Goal: Information Seeking & Learning: Learn about a topic

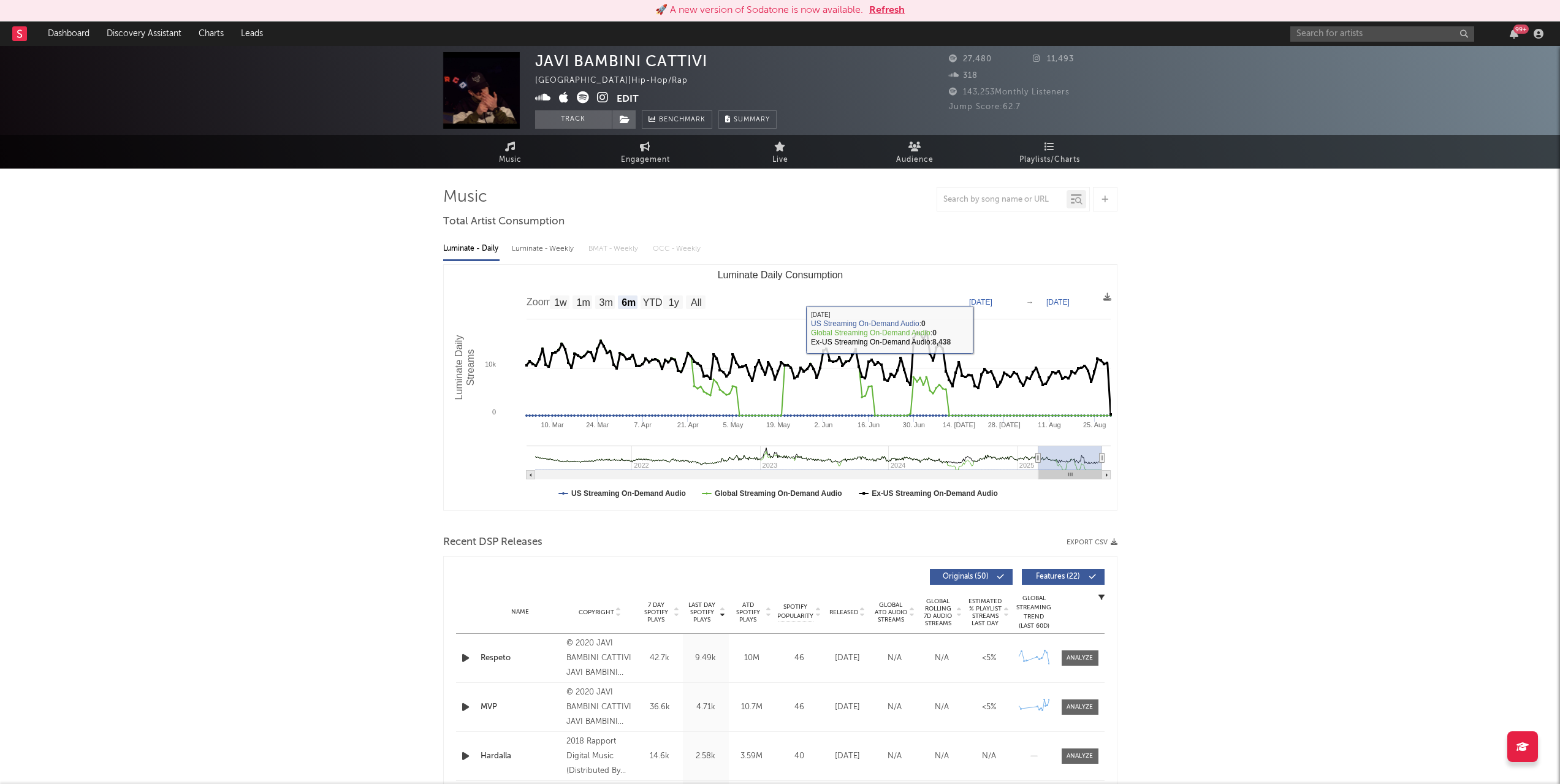
select select "6m"
click at [1317, 34] on input "text" at bounding box center [1382, 33] width 184 height 15
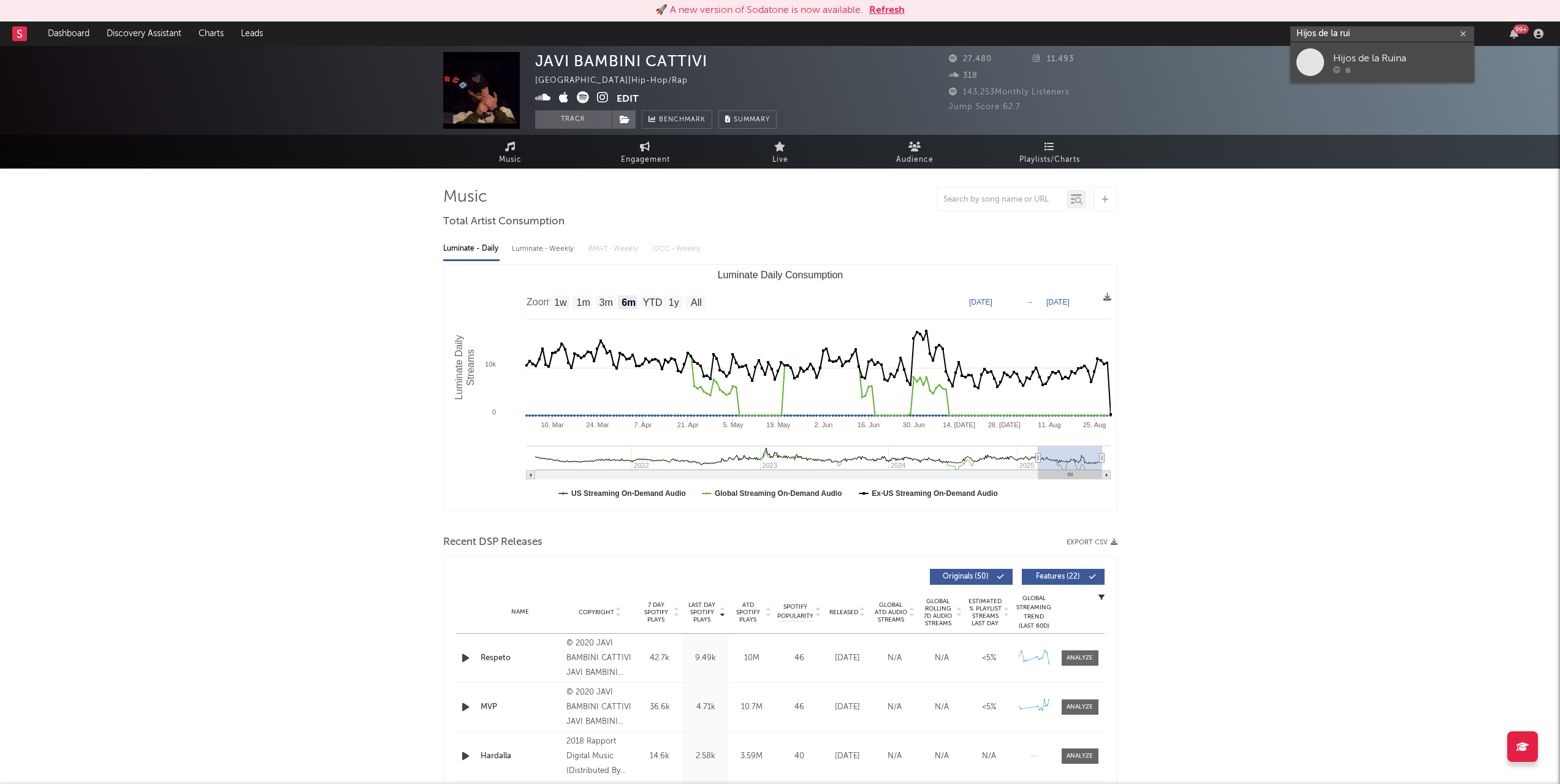
type input "Hijos de la rui"
click at [1339, 58] on div "Hijos de la Ruina" at bounding box center [1401, 58] width 135 height 15
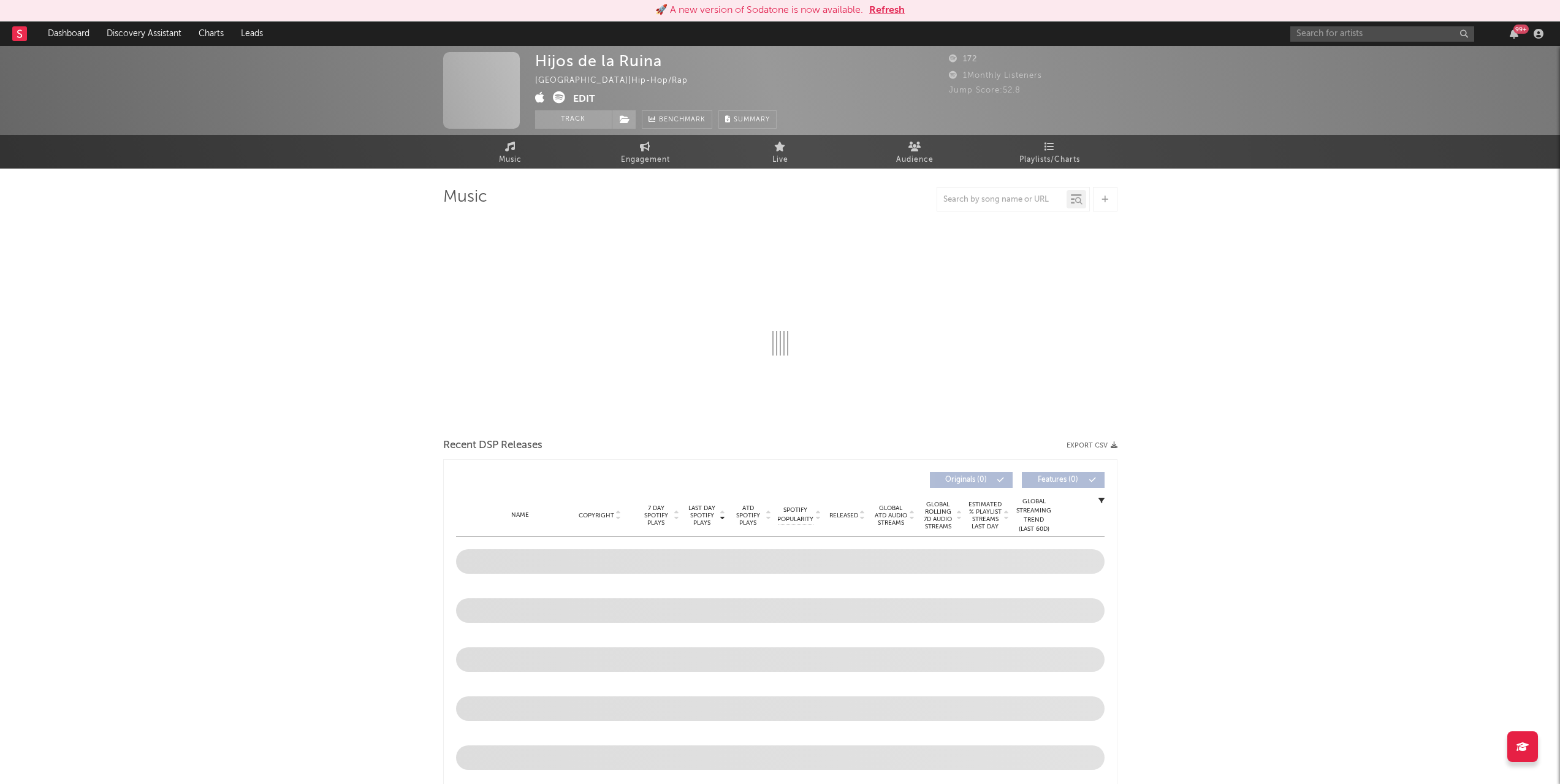
select select "1w"
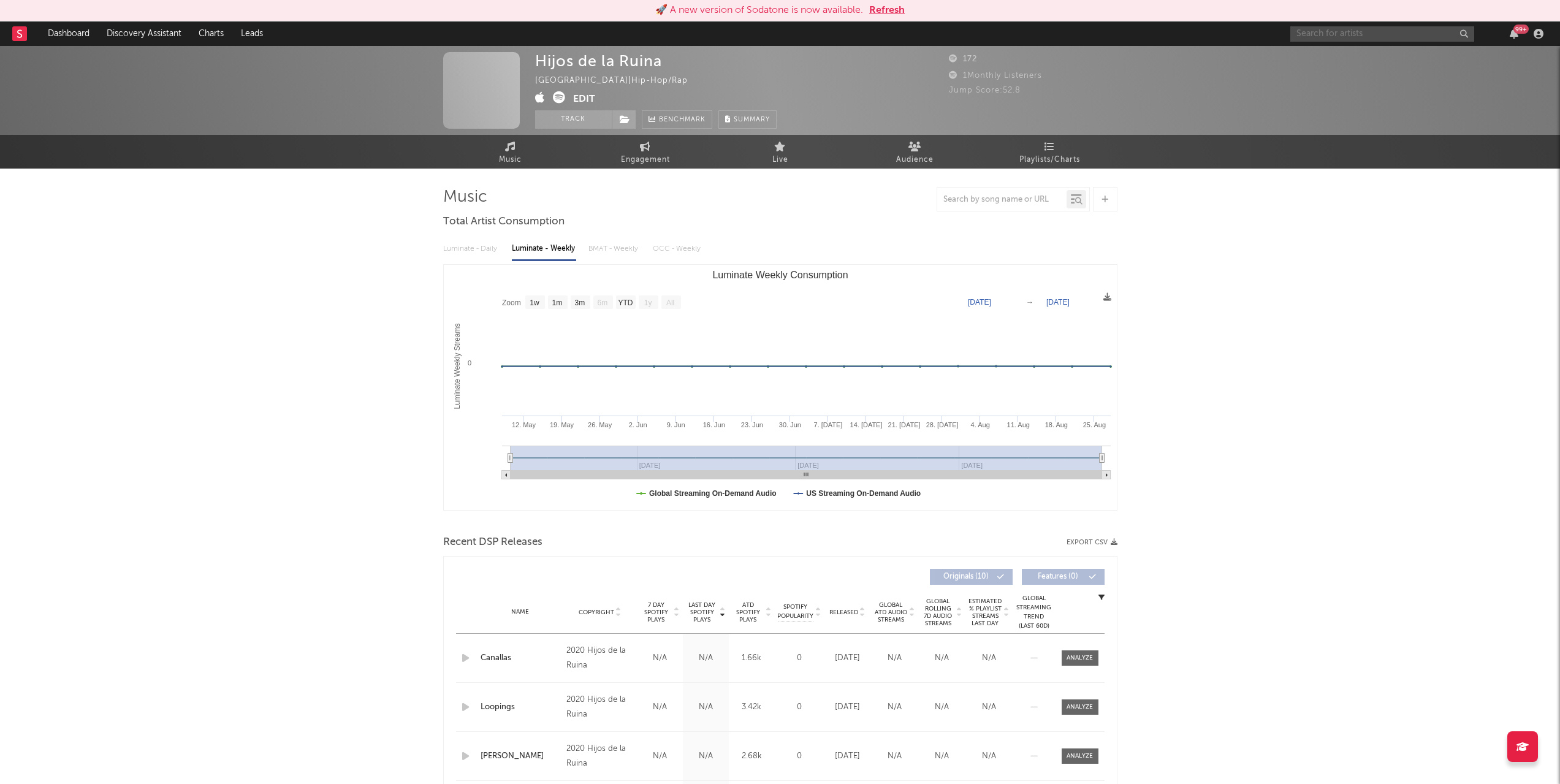
click at [1324, 36] on input "text" at bounding box center [1382, 33] width 184 height 15
type input "h"
type input "Natos y wao"
click at [1341, 59] on div "Natos y Waor" at bounding box center [1401, 58] width 135 height 15
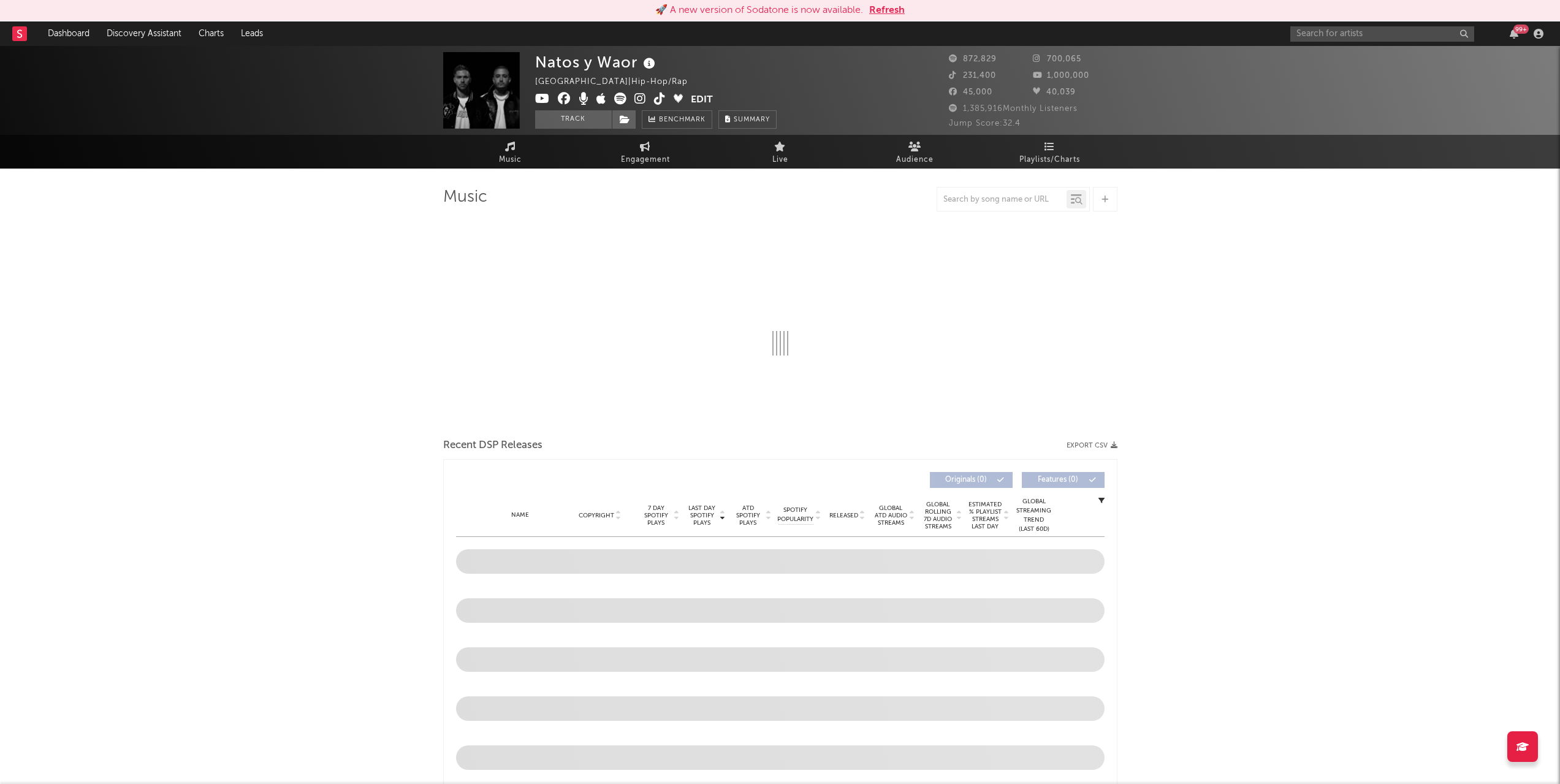
select select "6m"
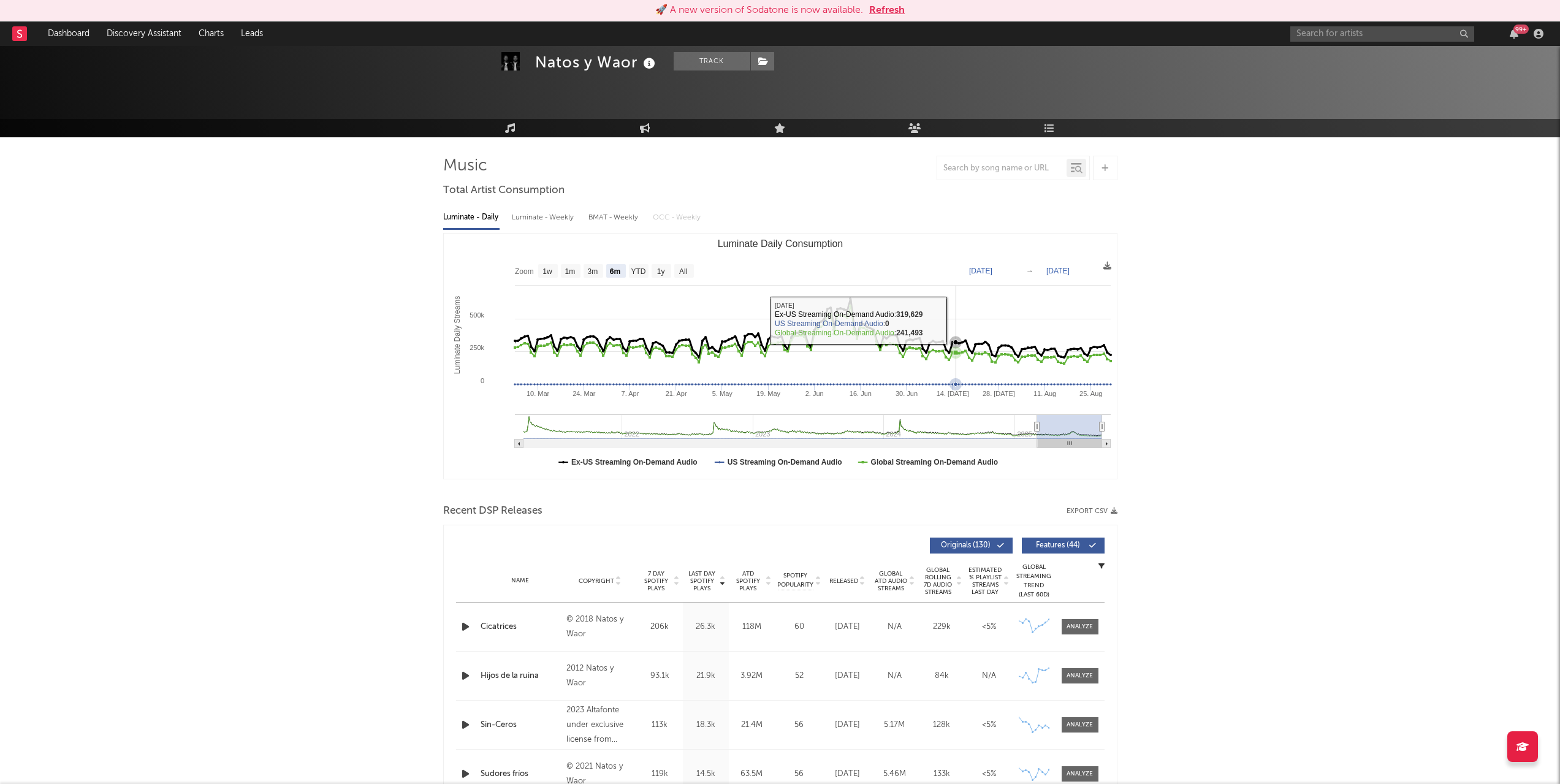
scroll to position [28, 0]
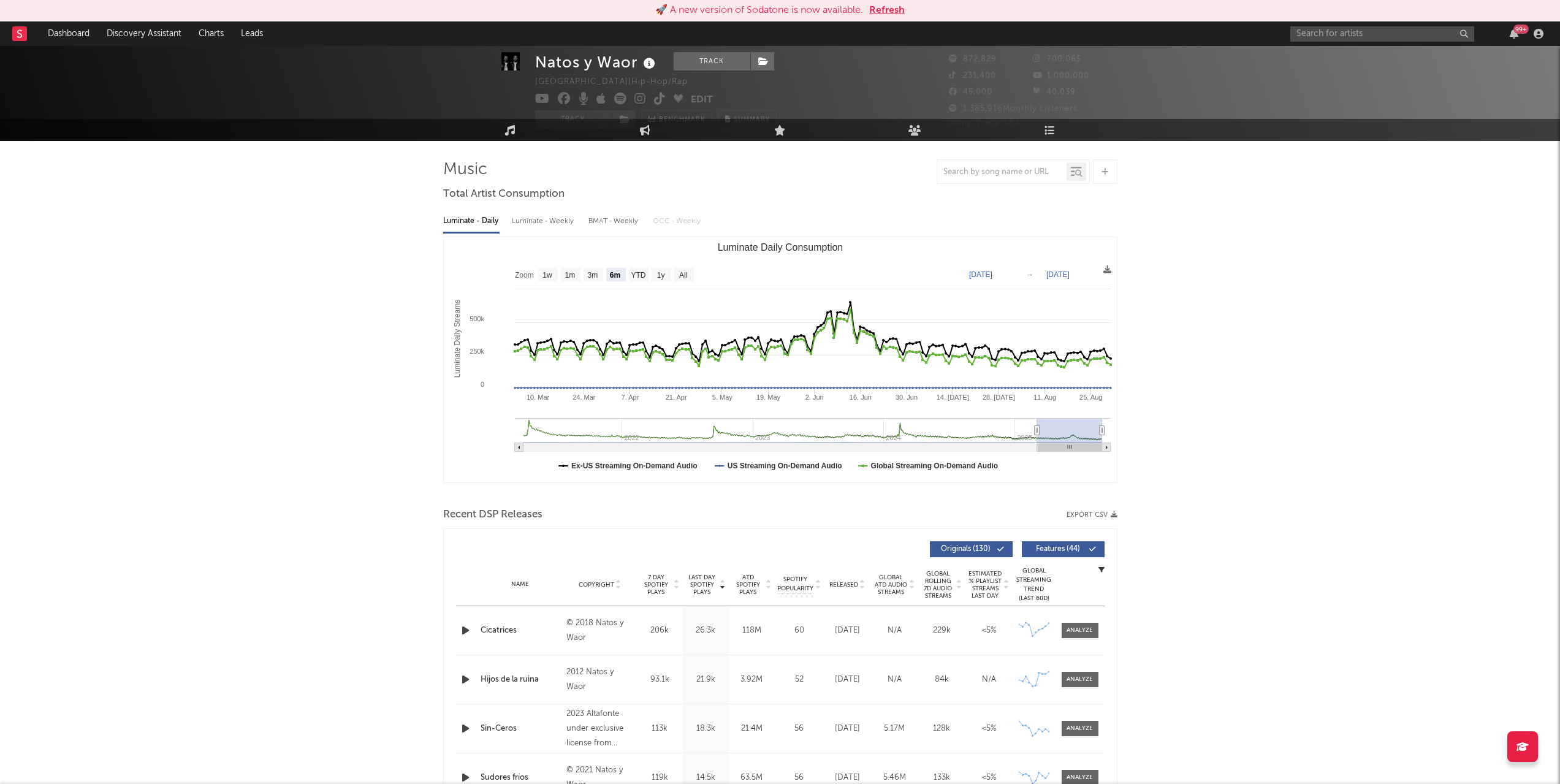
click at [981, 163] on div at bounding box center [1013, 171] width 153 height 25
click at [974, 169] on input "text" at bounding box center [1002, 172] width 129 height 10
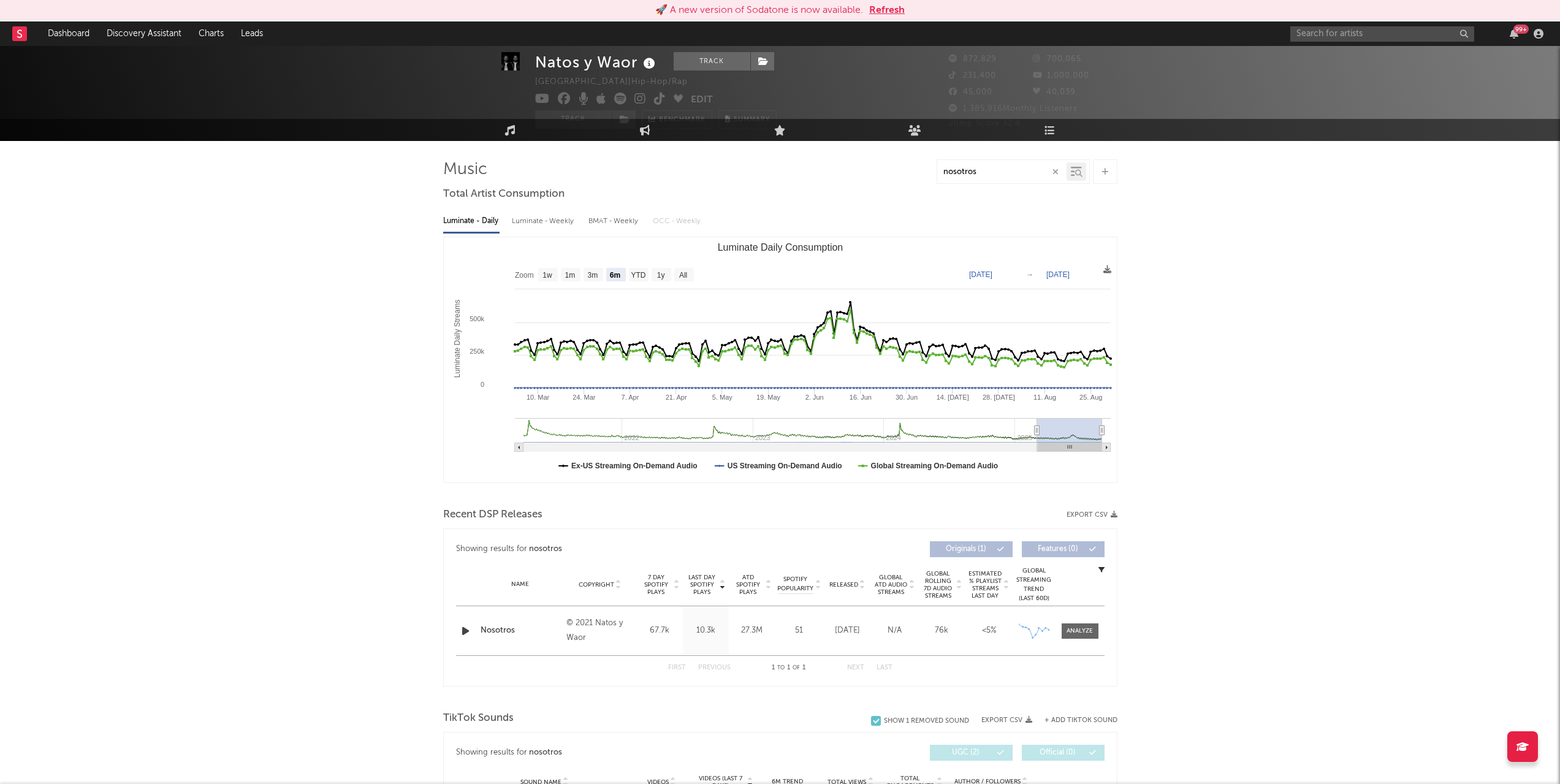
type input "nosotros"
click at [1259, 545] on div "Natos y Waor Track Spain | Hip-Hop/Rap Edit Track Benchmark Summary 872,829 700…" at bounding box center [780, 746] width 1560 height 1455
click at [1323, 34] on input "text" at bounding box center [1382, 33] width 184 height 15
type input "Sudores frio"
click at [980, 174] on input "nosotros" at bounding box center [1002, 172] width 129 height 10
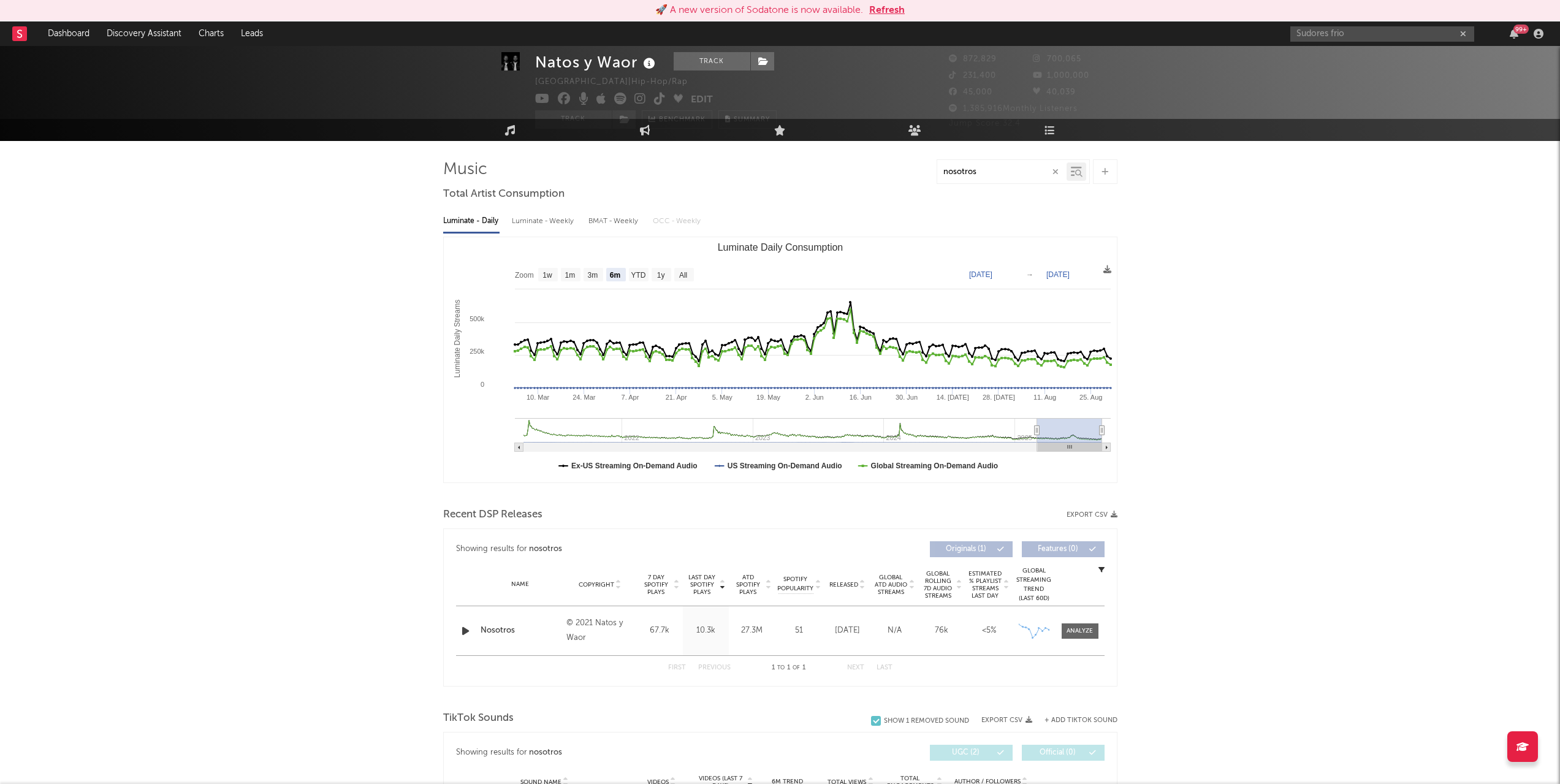
click at [980, 174] on input "nosotros" at bounding box center [1002, 172] width 129 height 10
click at [1304, 438] on div "Natos y Waor Track Spain | Hip-Hop/Rap Edit Track Benchmark Summary 872,829 700…" at bounding box center [780, 761] width 1560 height 1486
click at [983, 174] on input "Sudores" at bounding box center [1002, 172] width 129 height 10
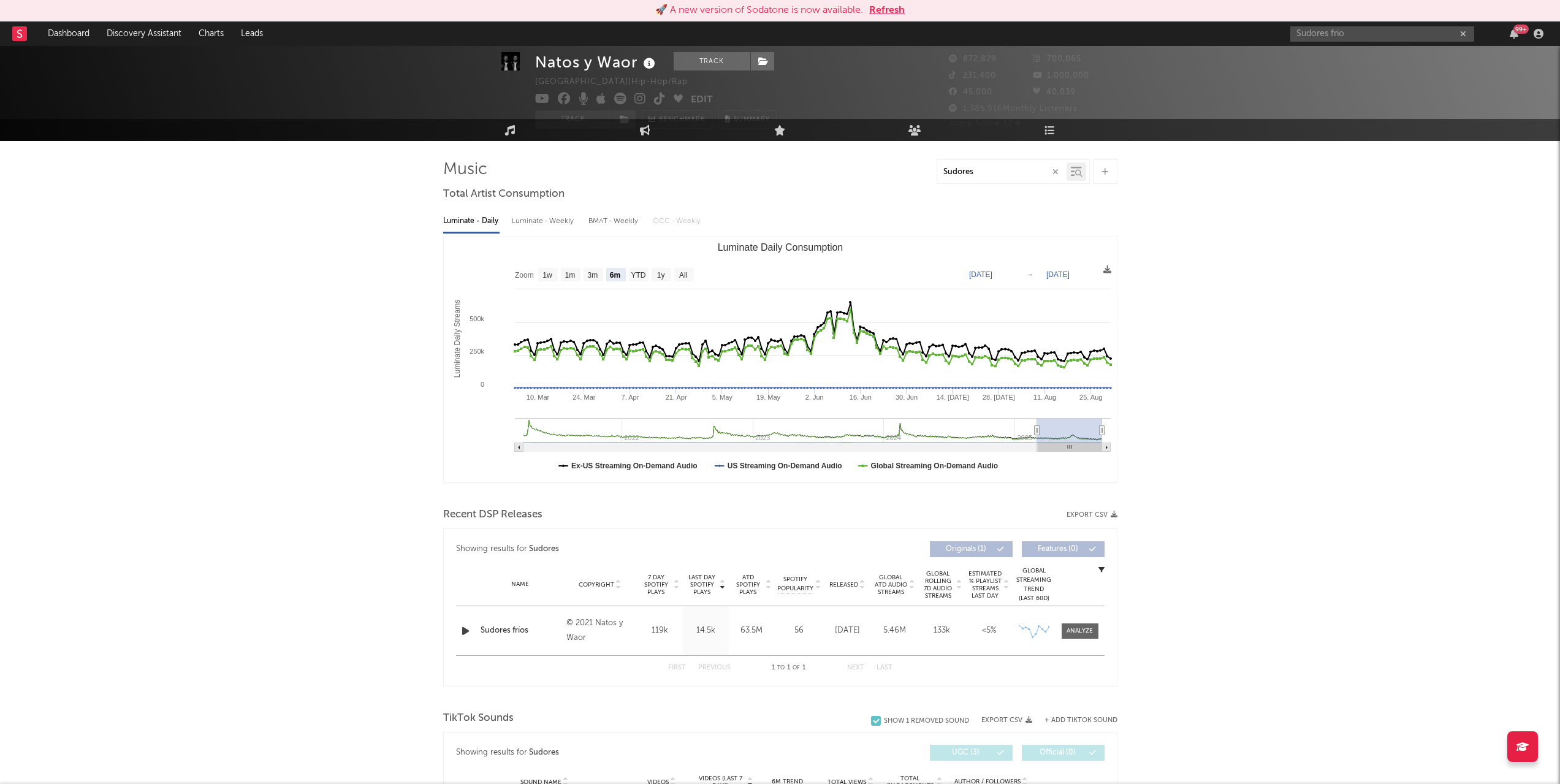
click at [983, 174] on input "Sudores" at bounding box center [1002, 172] width 129 height 10
click at [1232, 471] on div "Natos y Waor Track Spain | Hip-Hop/Rap Edit Track Benchmark Summary 872,829 700…" at bounding box center [780, 695] width 1560 height 1354
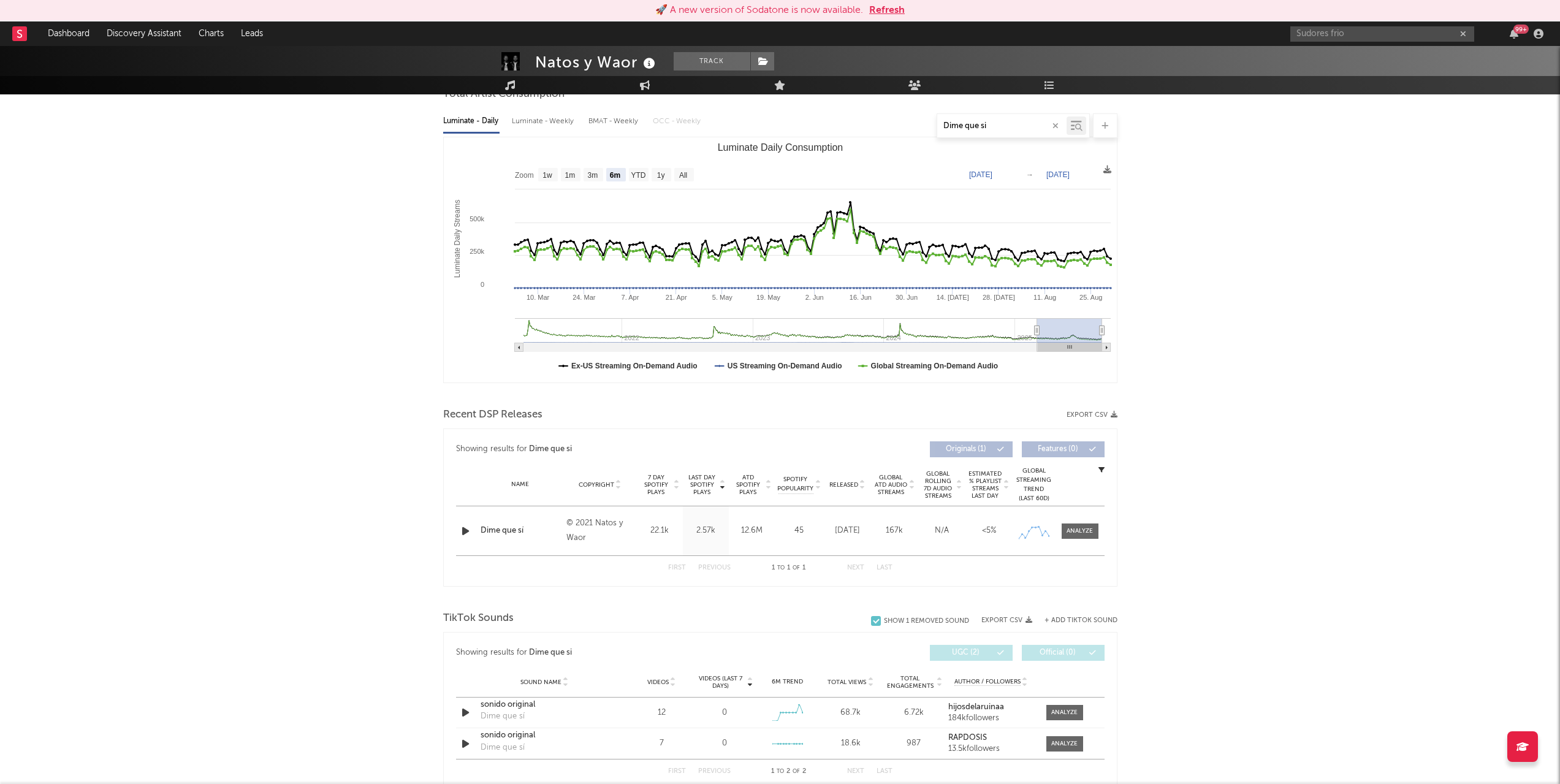
scroll to position [128, 0]
click at [1001, 409] on div "Recent DSP Releases Export CSV" at bounding box center [780, 414] width 674 height 21
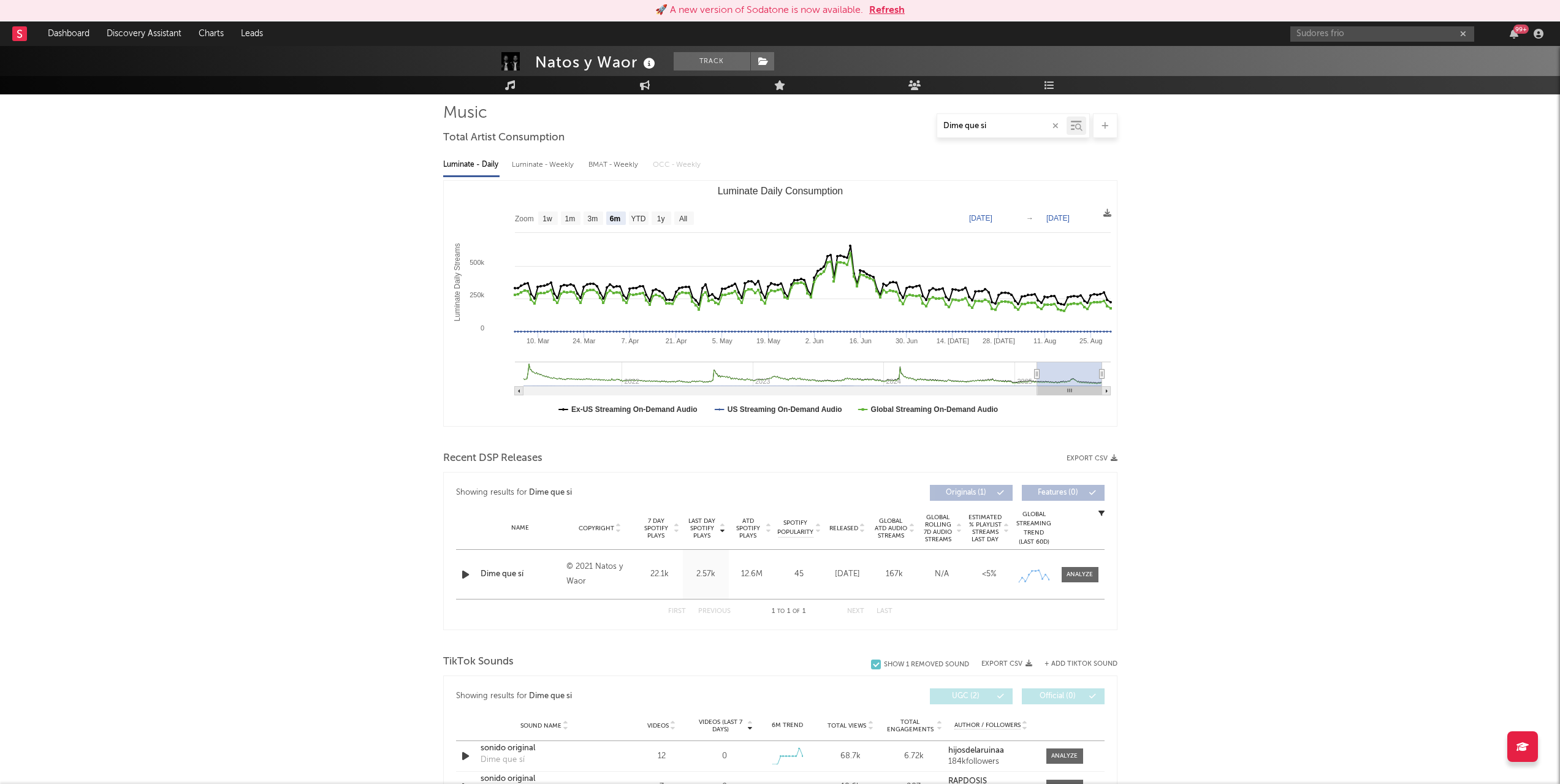
scroll to position [82, 0]
click at [986, 128] on input "Dime que si" at bounding box center [1002, 126] width 129 height 10
click at [1259, 331] on div "Natos y Waor Track Spain | Hip-Hop/Rap Edit Track Benchmark Summary 872,829 700…" at bounding box center [780, 625] width 1560 height 1323
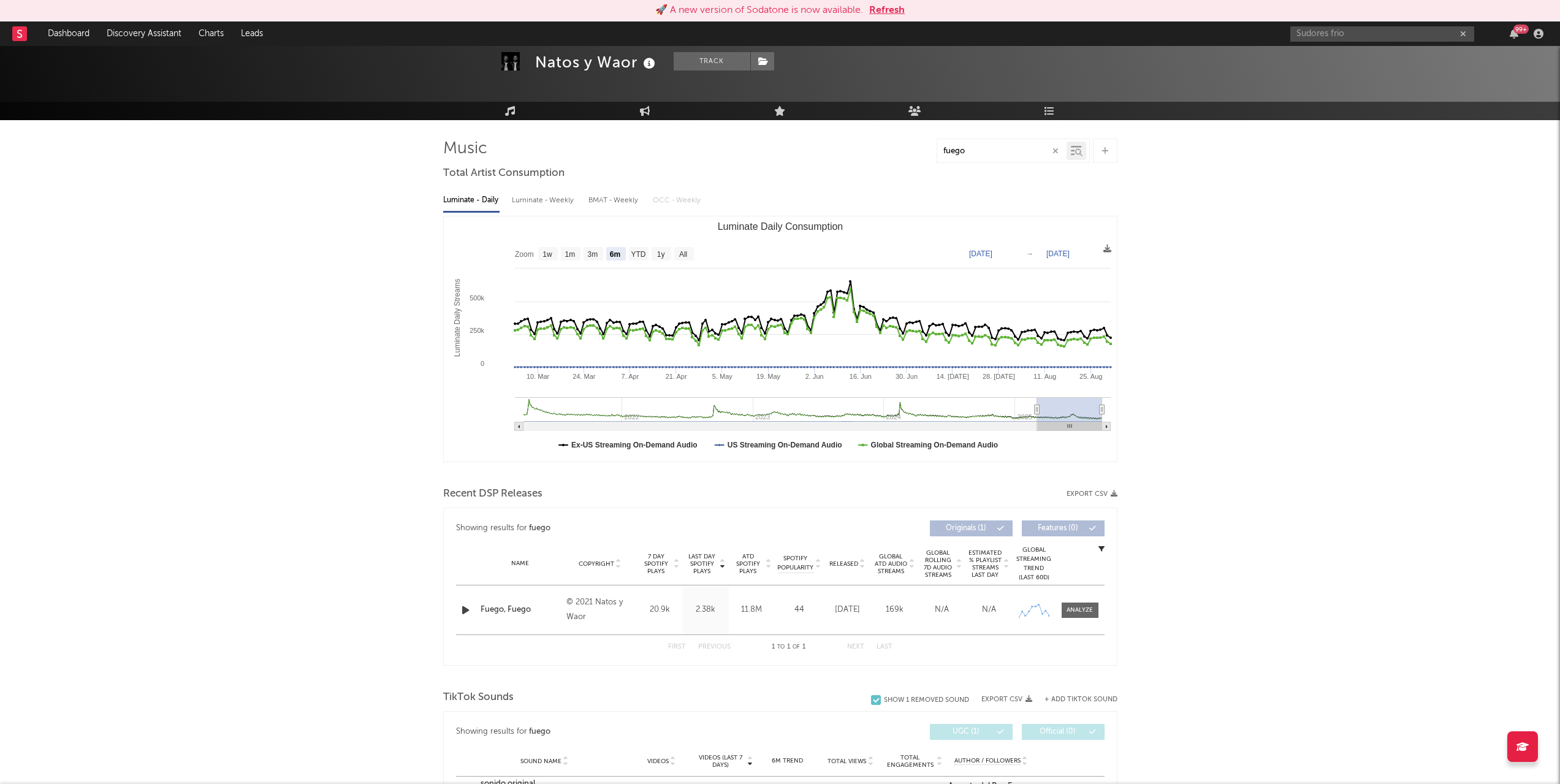
scroll to position [47, 0]
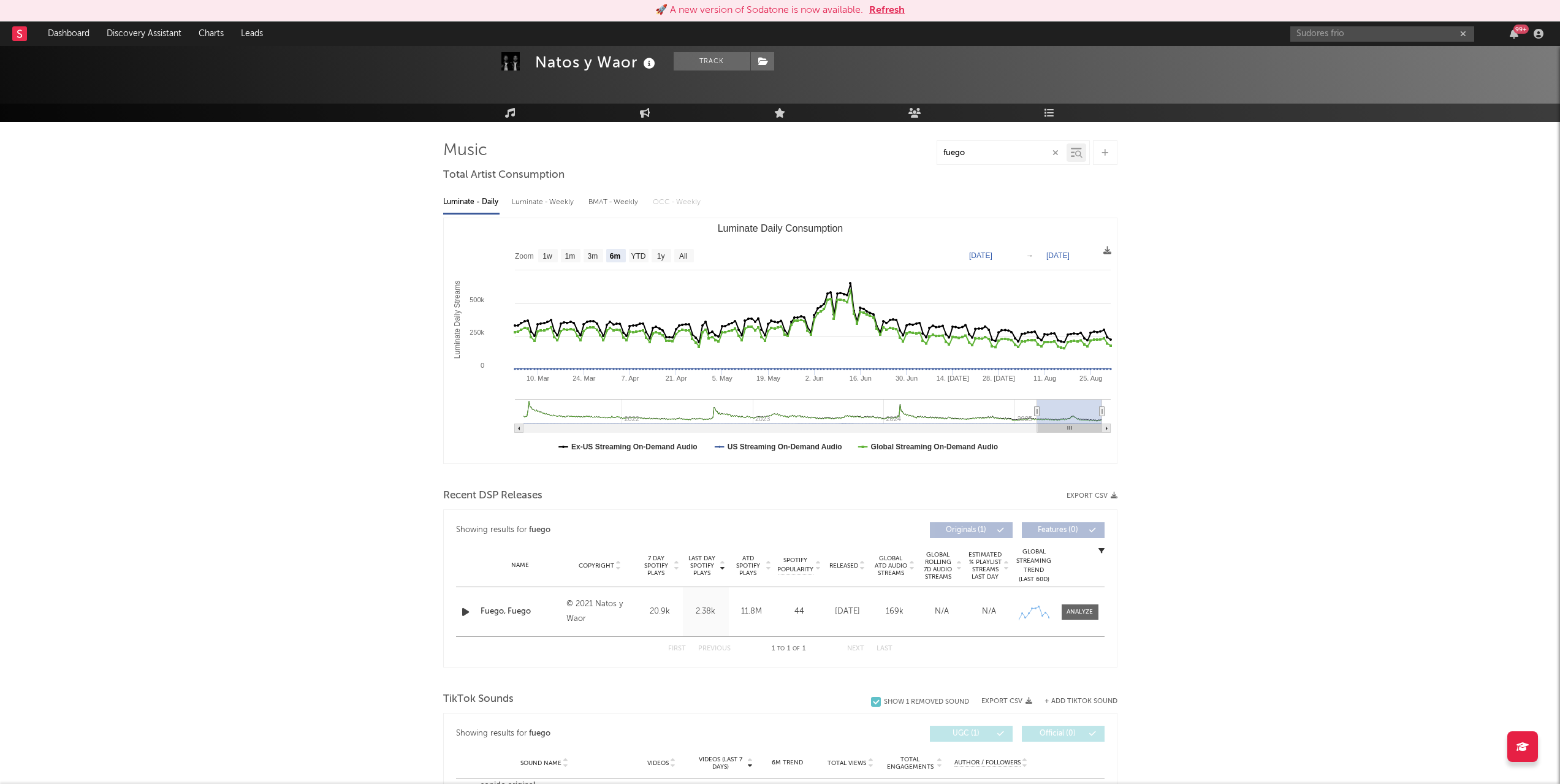
click at [973, 150] on input "fuego" at bounding box center [1002, 153] width 129 height 10
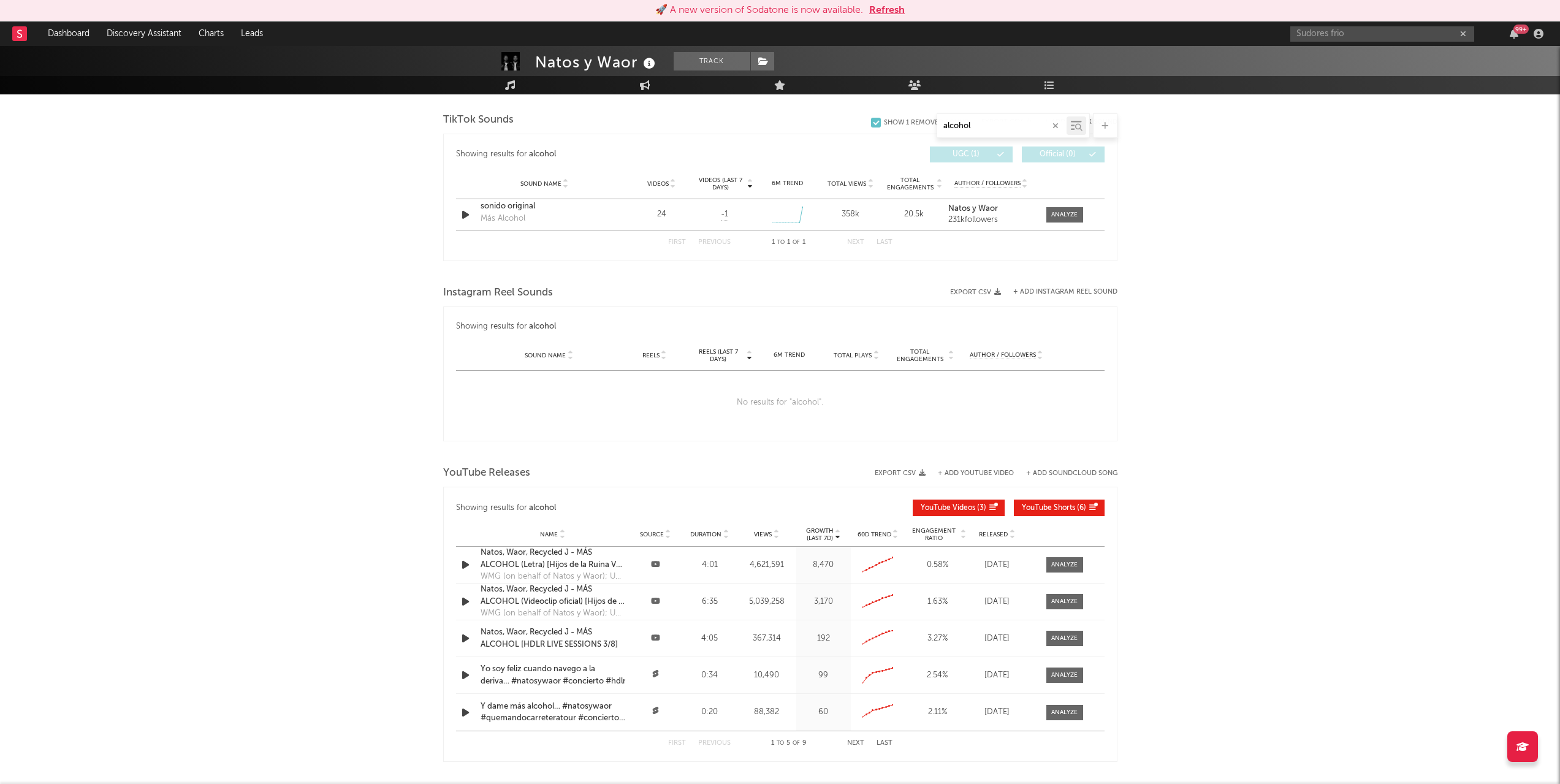
scroll to position [627, 0]
click at [977, 128] on input "alcohol" at bounding box center [1002, 126] width 129 height 10
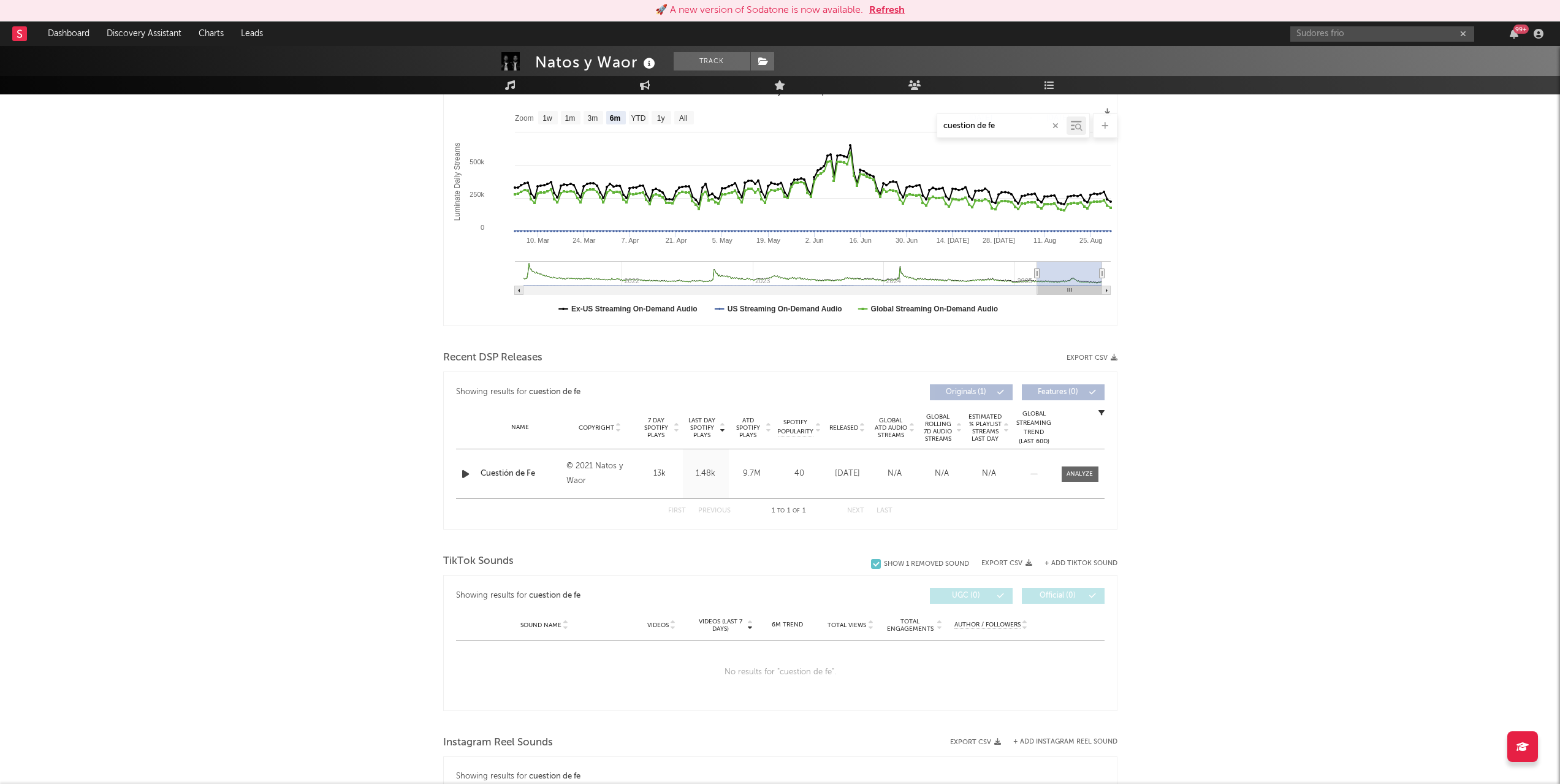
scroll to position [185, 0]
click at [1006, 128] on input "cuestion de fe" at bounding box center [1002, 126] width 129 height 10
click at [1320, 474] on div "Natos y Waor Track Spain | Hip-Hop/Rap Edit Track Benchmark Summary 872,829 700…" at bounding box center [780, 581] width 1560 height 1442
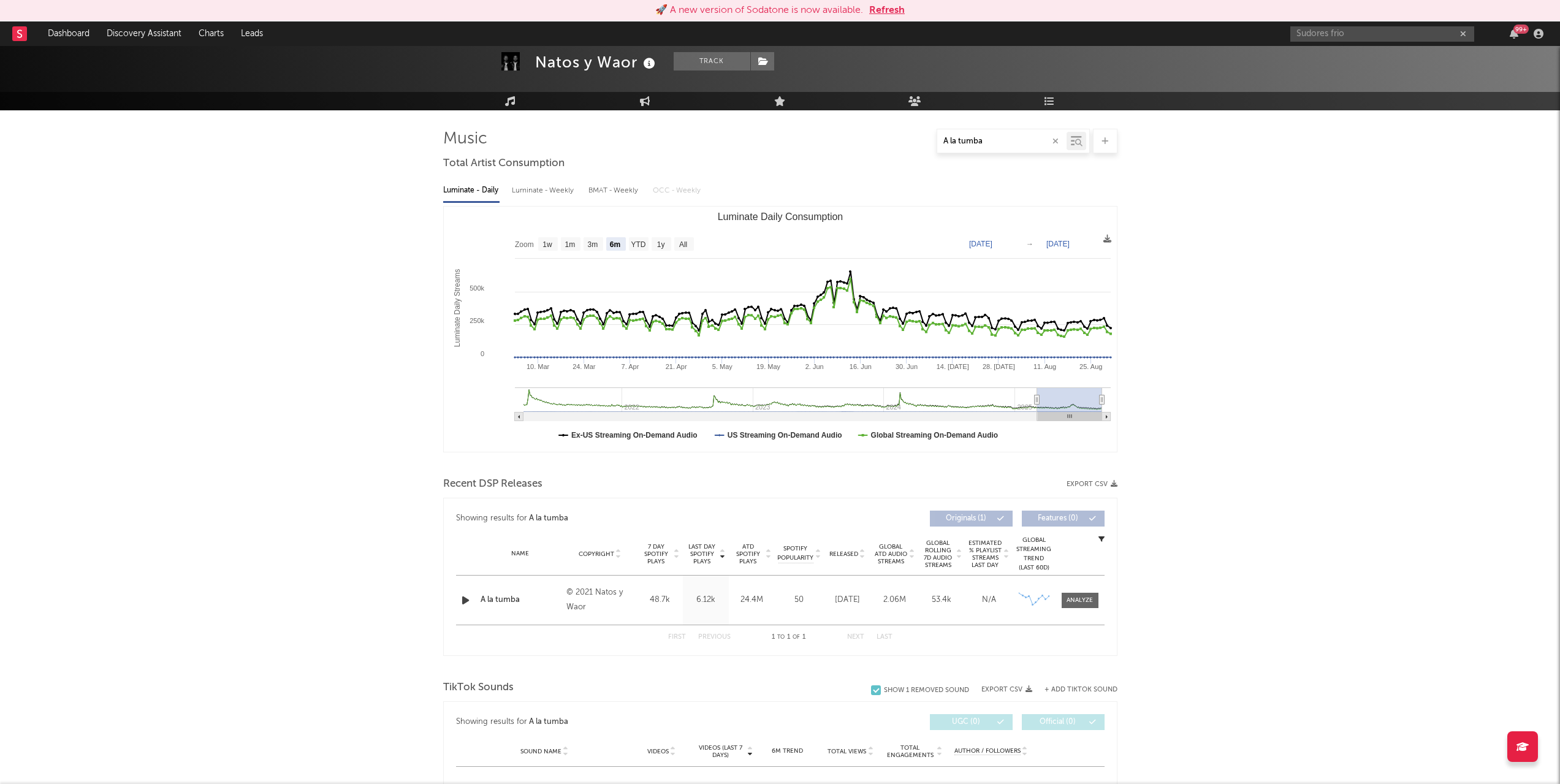
scroll to position [0, 0]
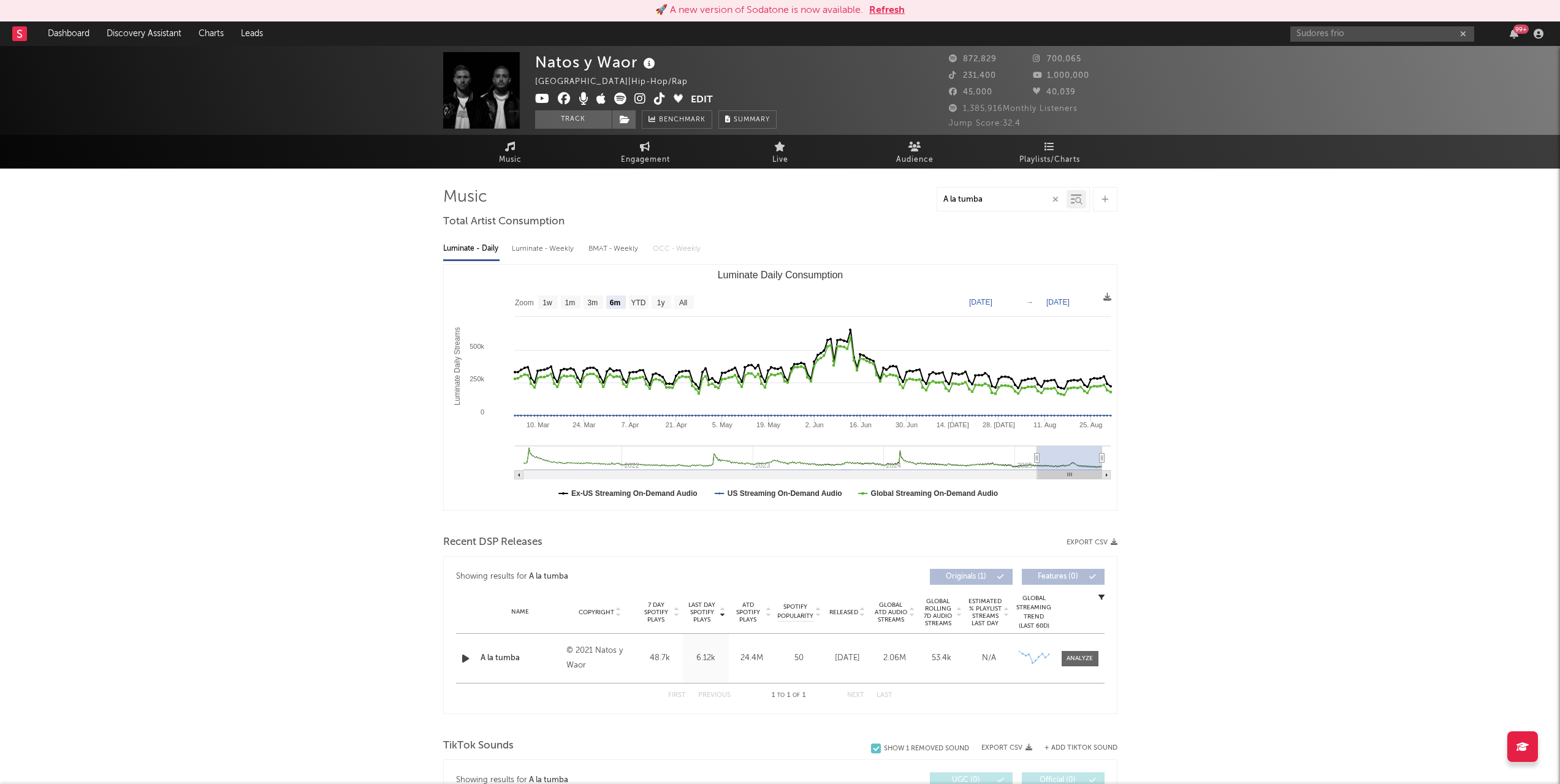
click at [985, 200] on input "A la tumba" at bounding box center [1002, 200] width 129 height 10
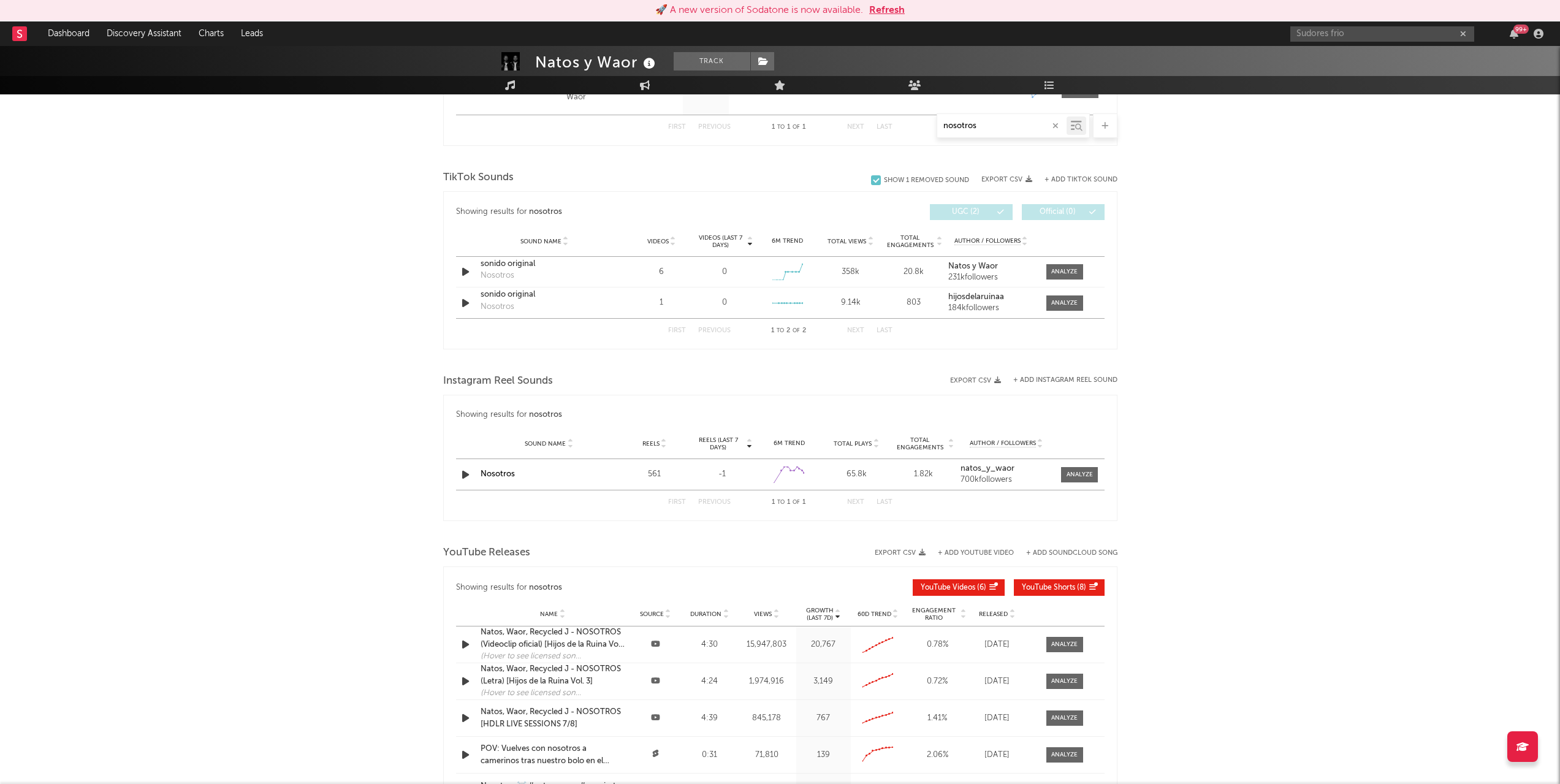
scroll to position [566, 0]
click at [987, 123] on input "nosotros" at bounding box center [1002, 126] width 129 height 10
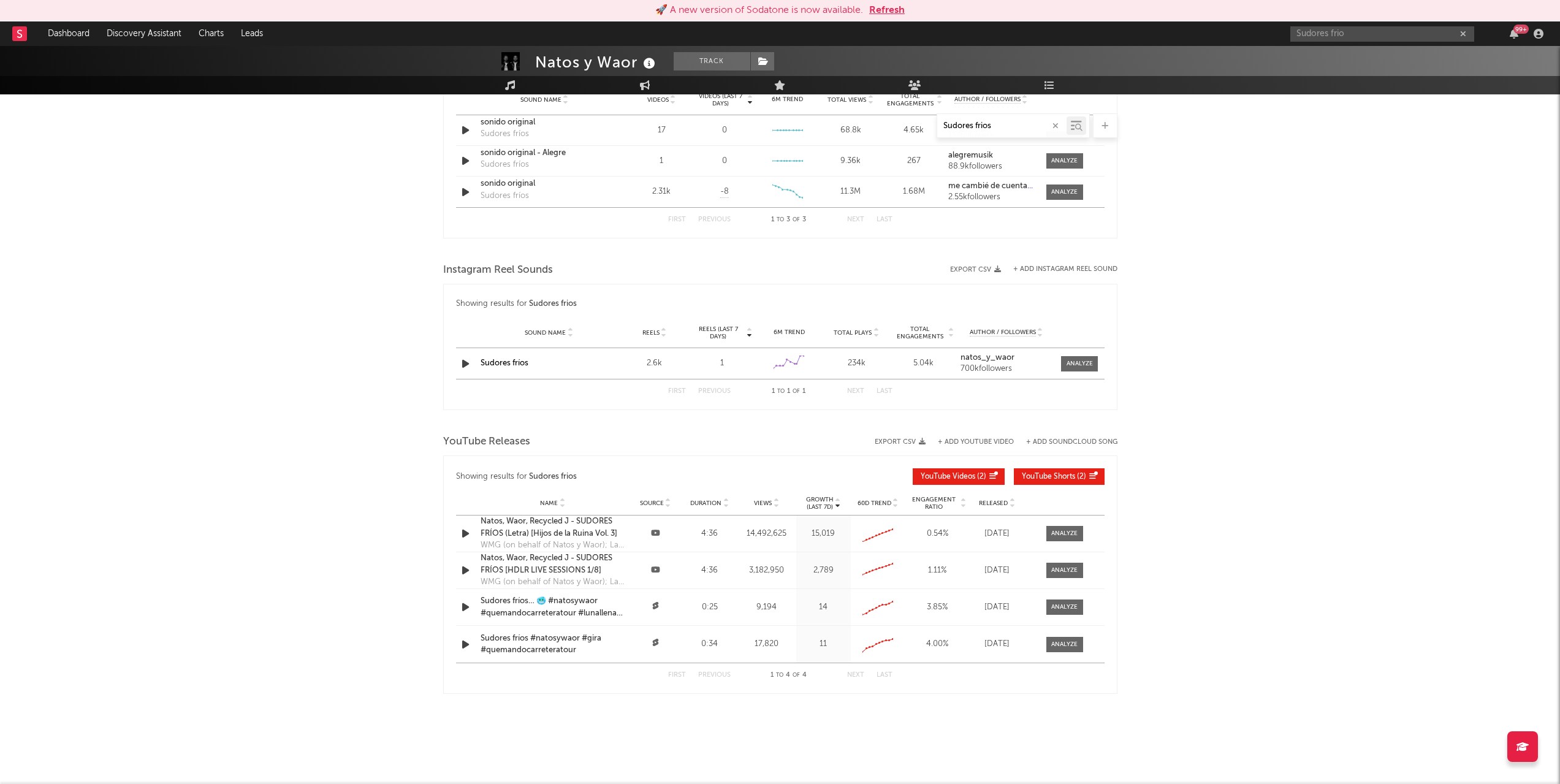
scroll to position [711, 0]
click at [1005, 126] on input "Sudores frios" at bounding box center [1002, 126] width 129 height 10
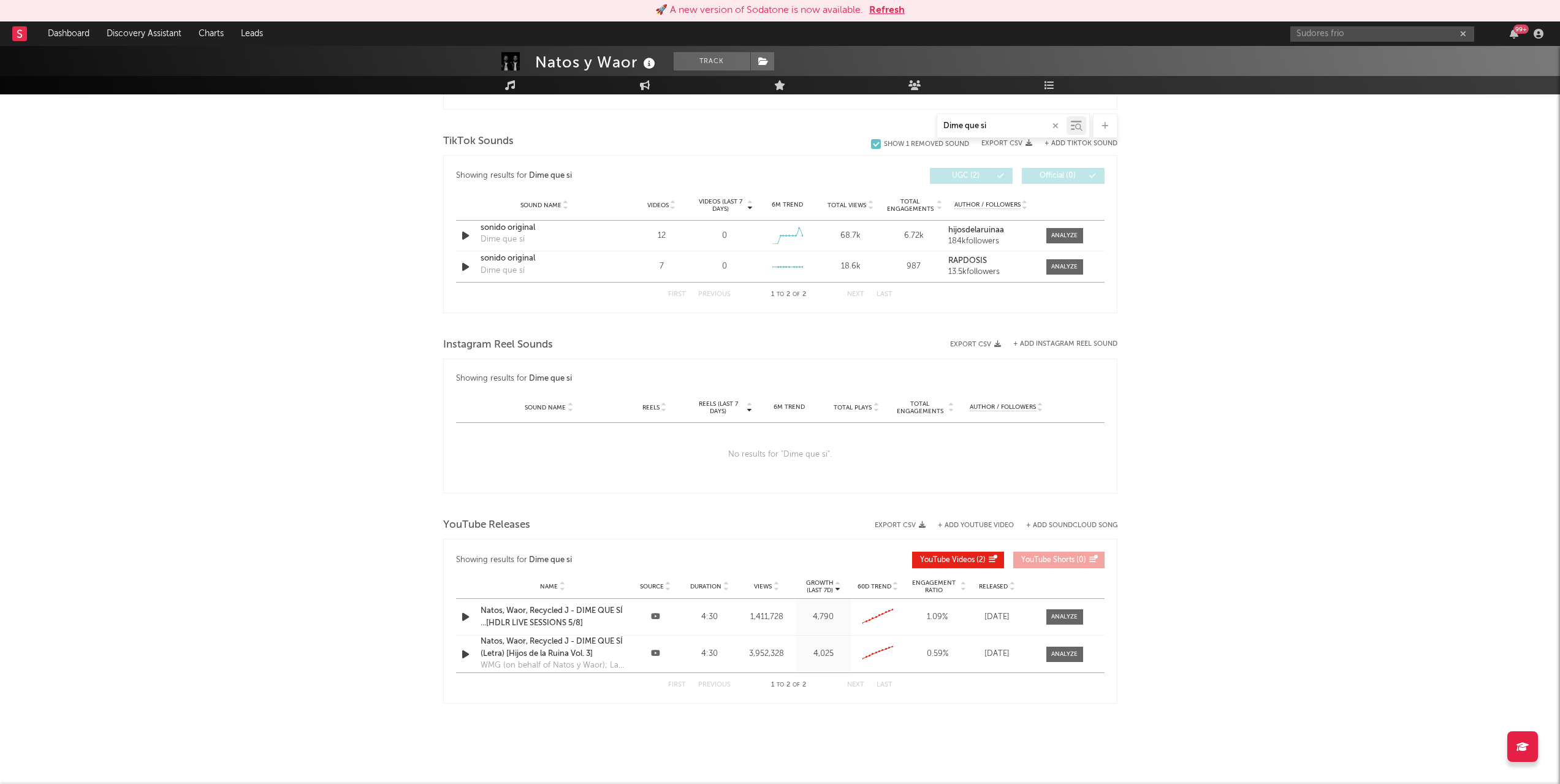
scroll to position [598, 0]
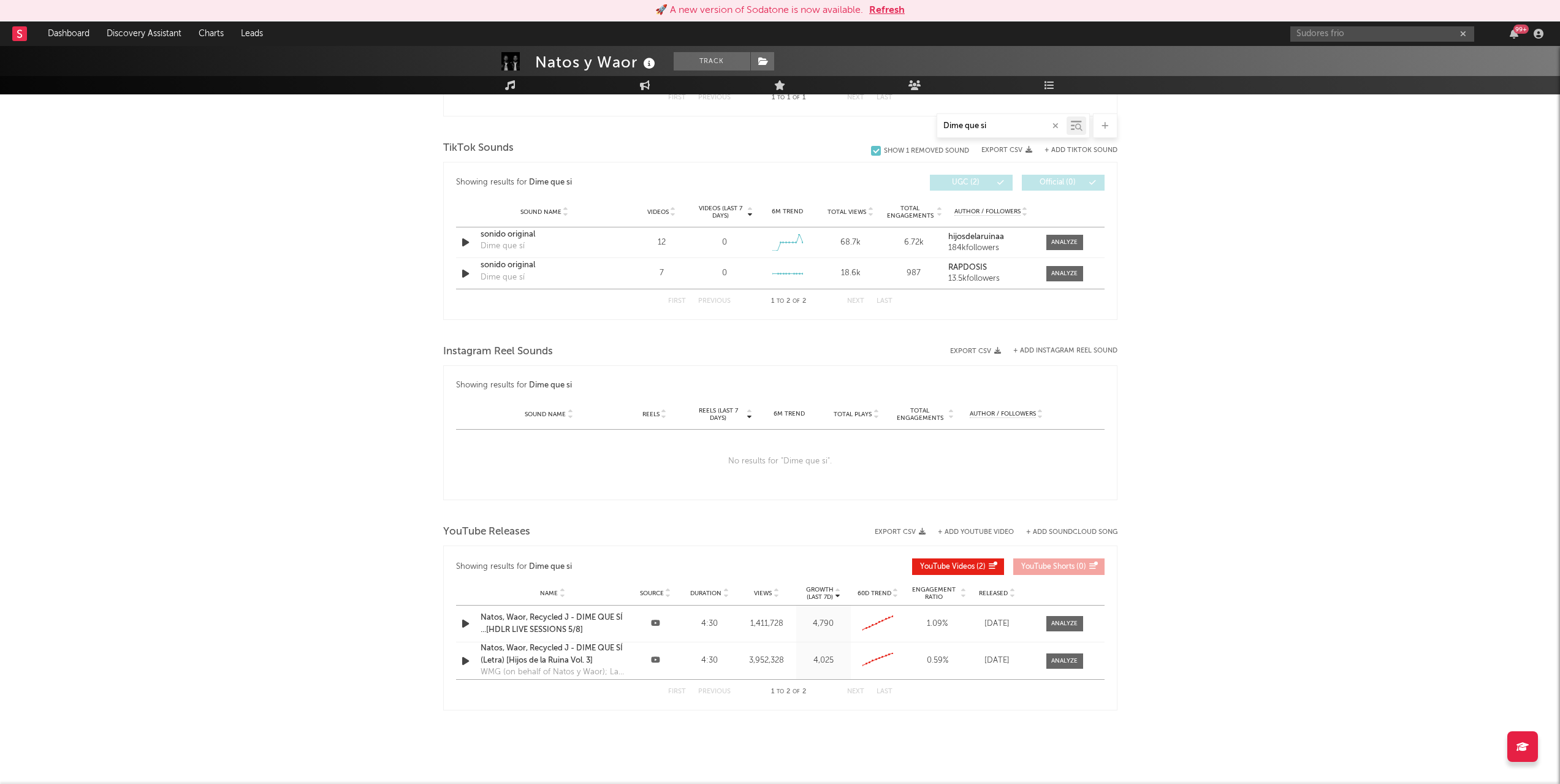
click at [992, 125] on input "Dime que si" at bounding box center [1002, 126] width 129 height 10
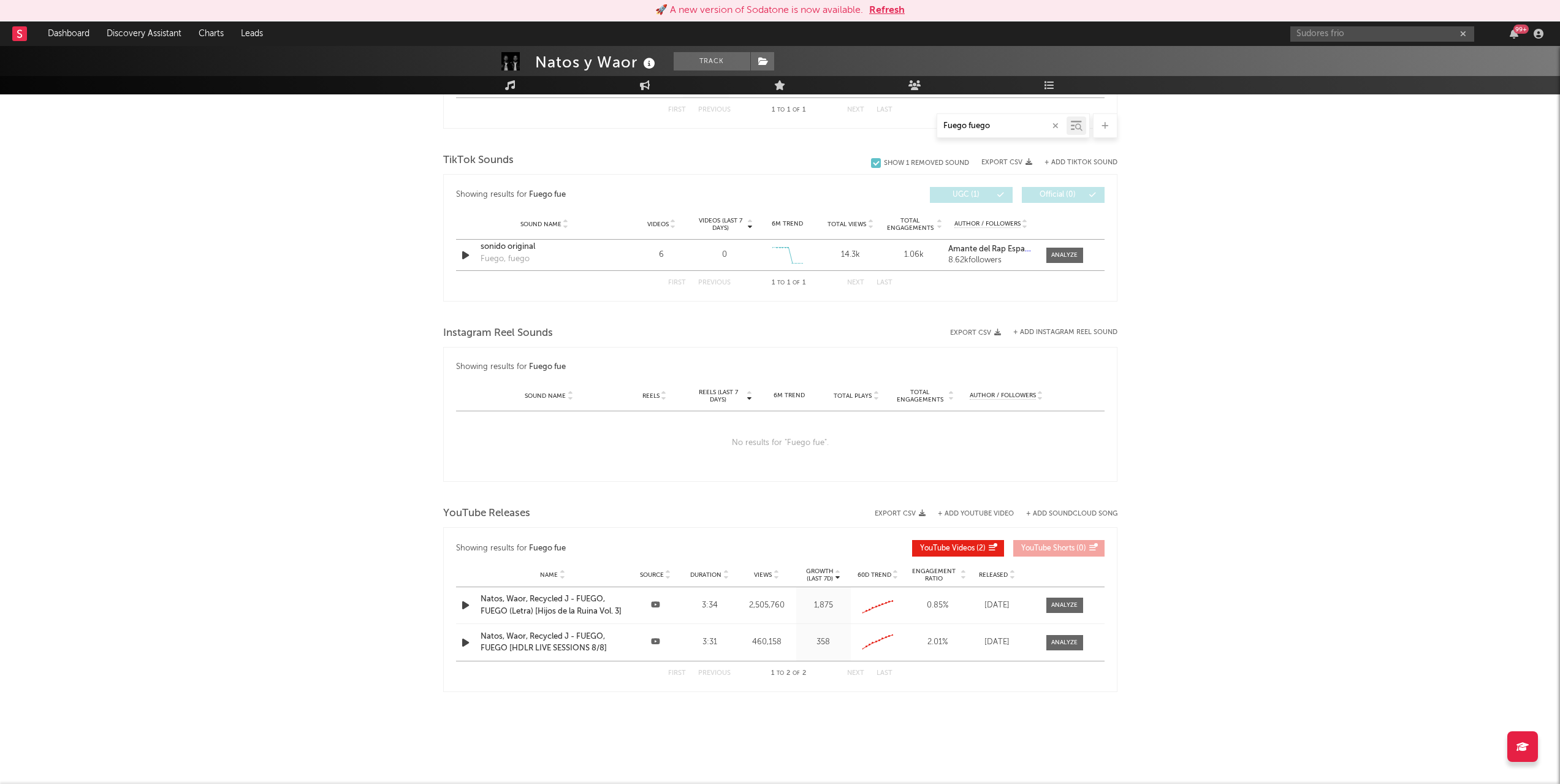
scroll to position [584, 0]
click at [998, 125] on input "Fuego fuego" at bounding box center [1002, 126] width 129 height 10
click at [1001, 125] on input "Fuego fuego" at bounding box center [1002, 126] width 129 height 10
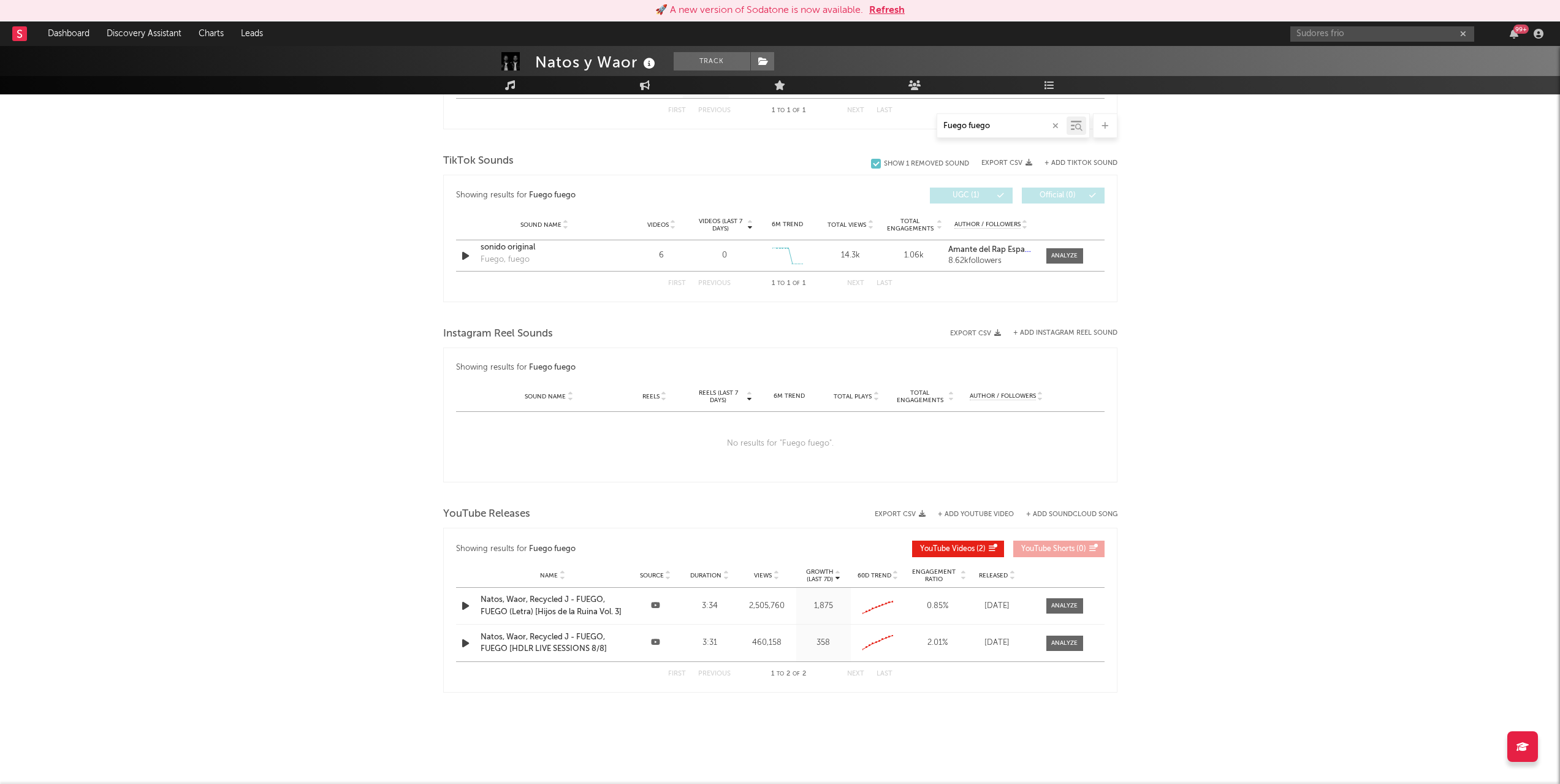
click at [1001, 125] on input "Fuego fuego" at bounding box center [1002, 126] width 129 height 10
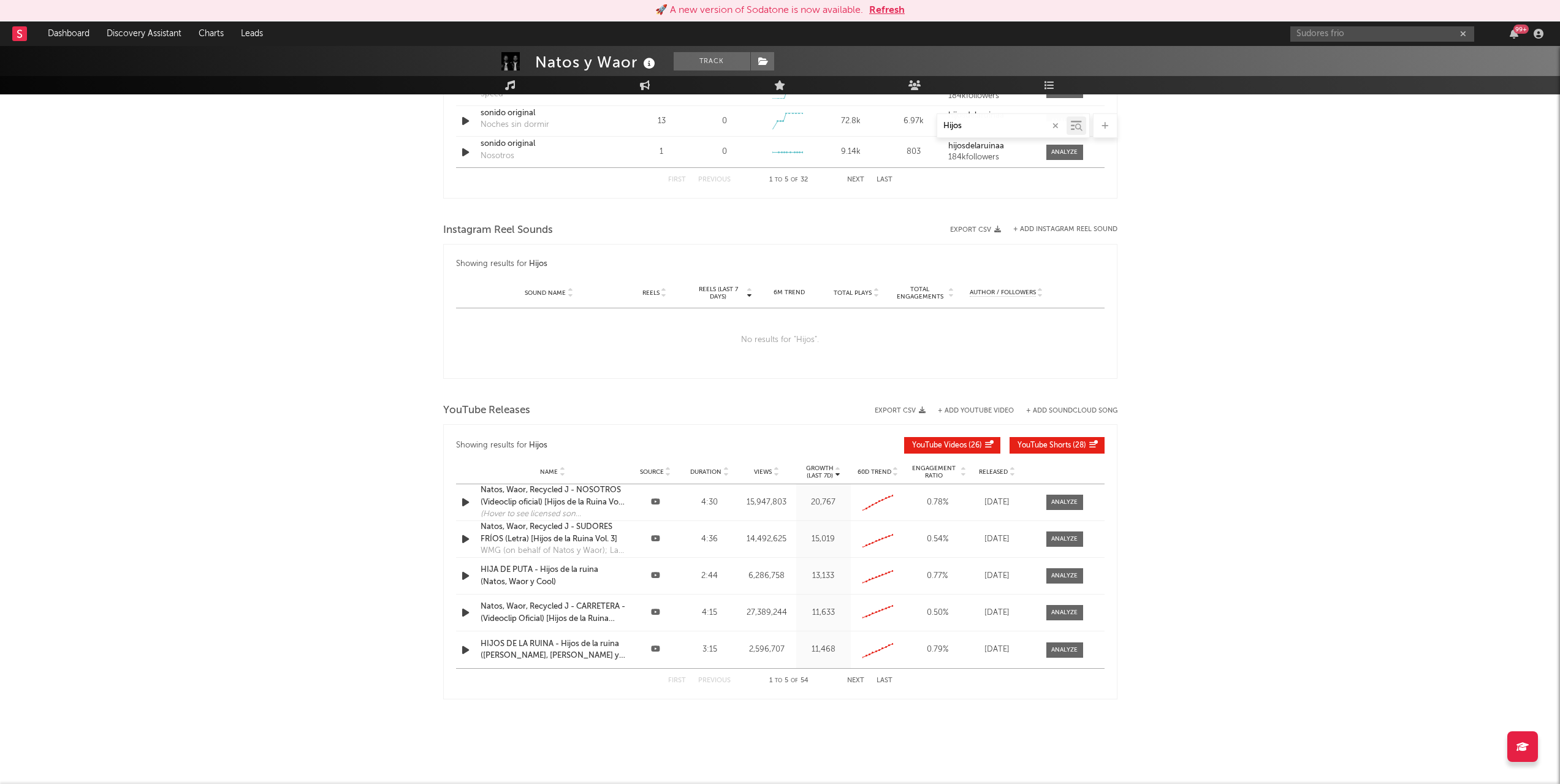
scroll to position [1014, 0]
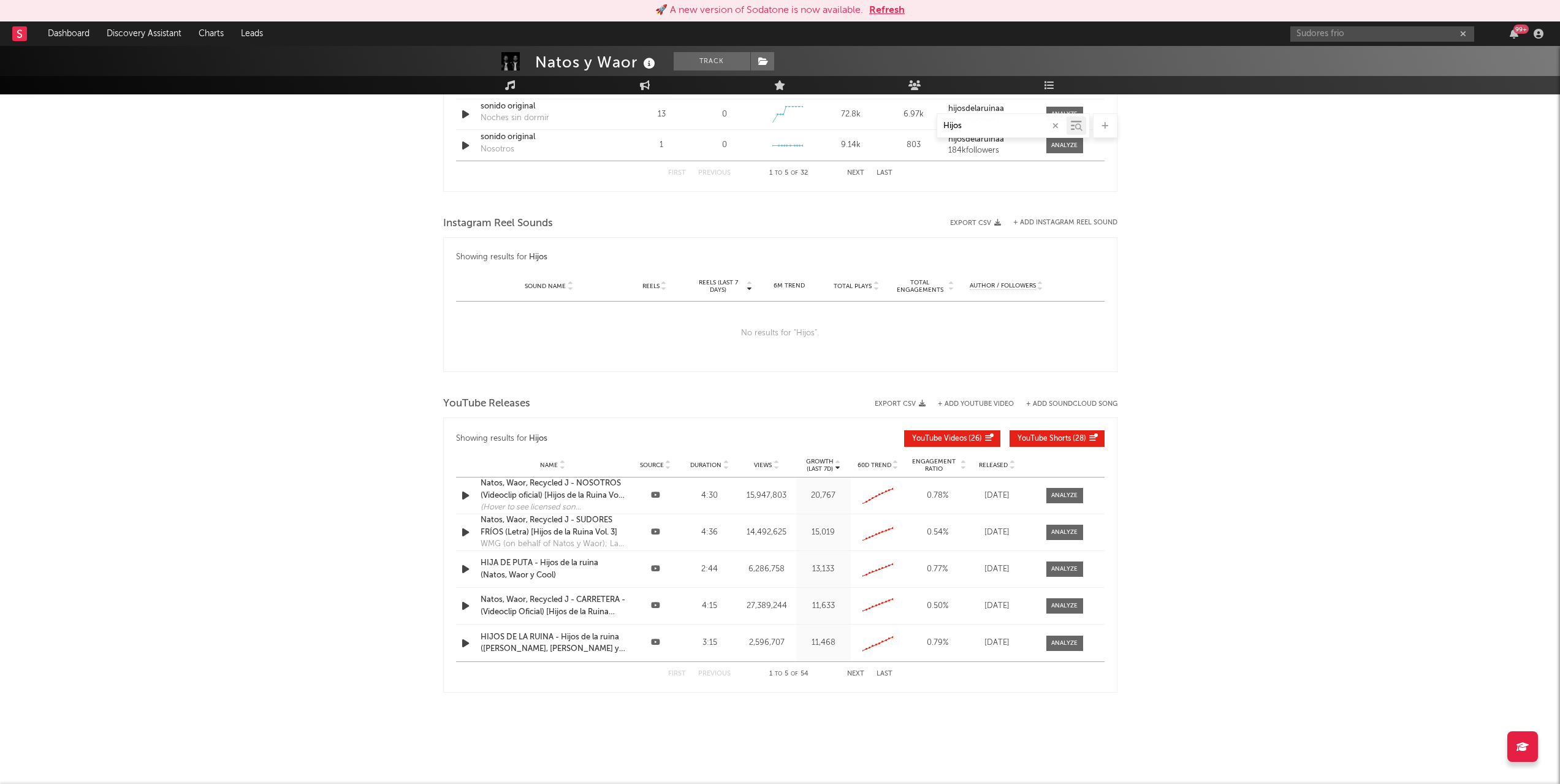
type input "Hijos"
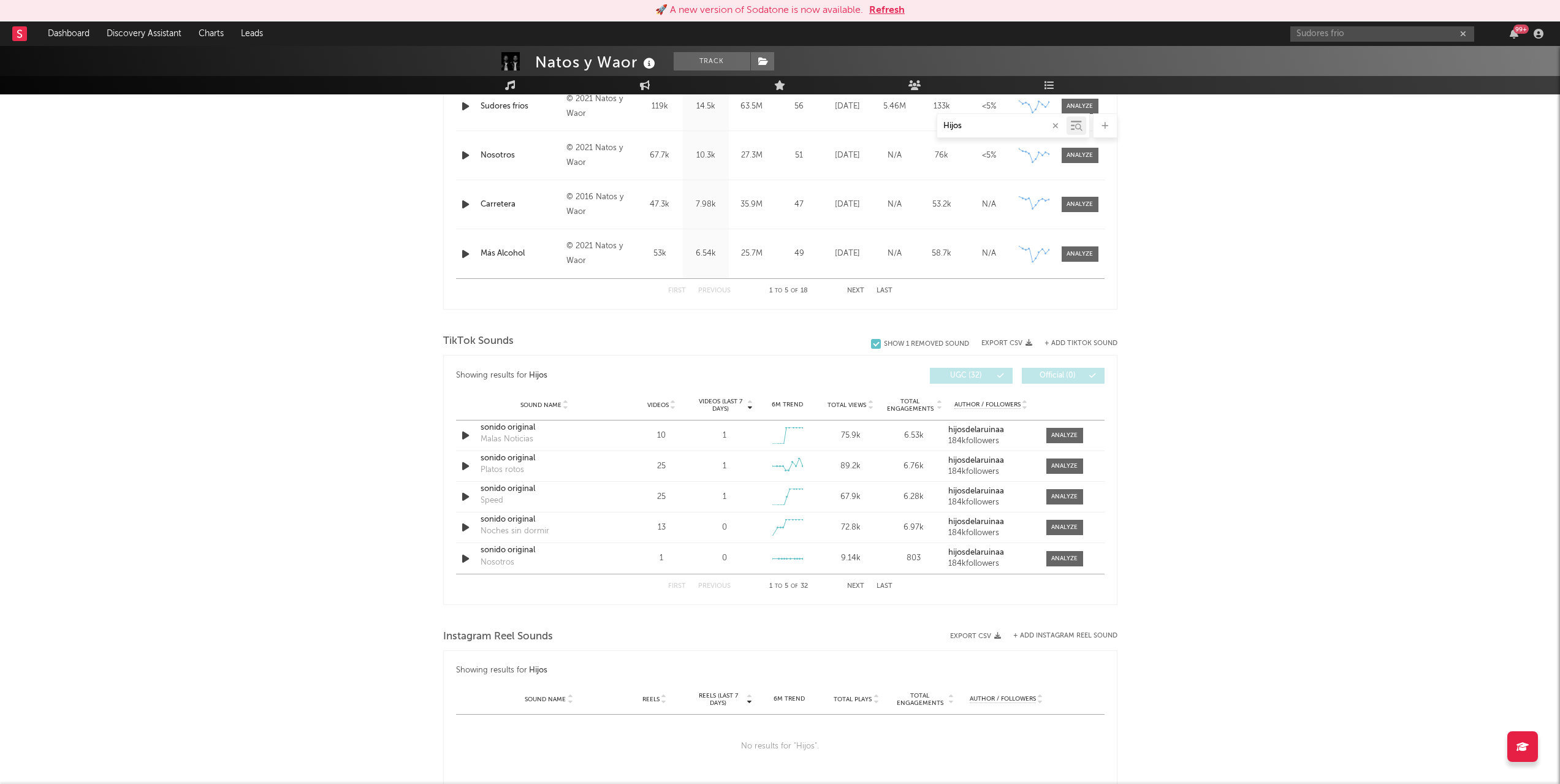
scroll to position [600, 0]
click at [1467, 34] on button "button" at bounding box center [1463, 34] width 10 height 12
click at [1340, 34] on input "text" at bounding box center [1382, 33] width 184 height 15
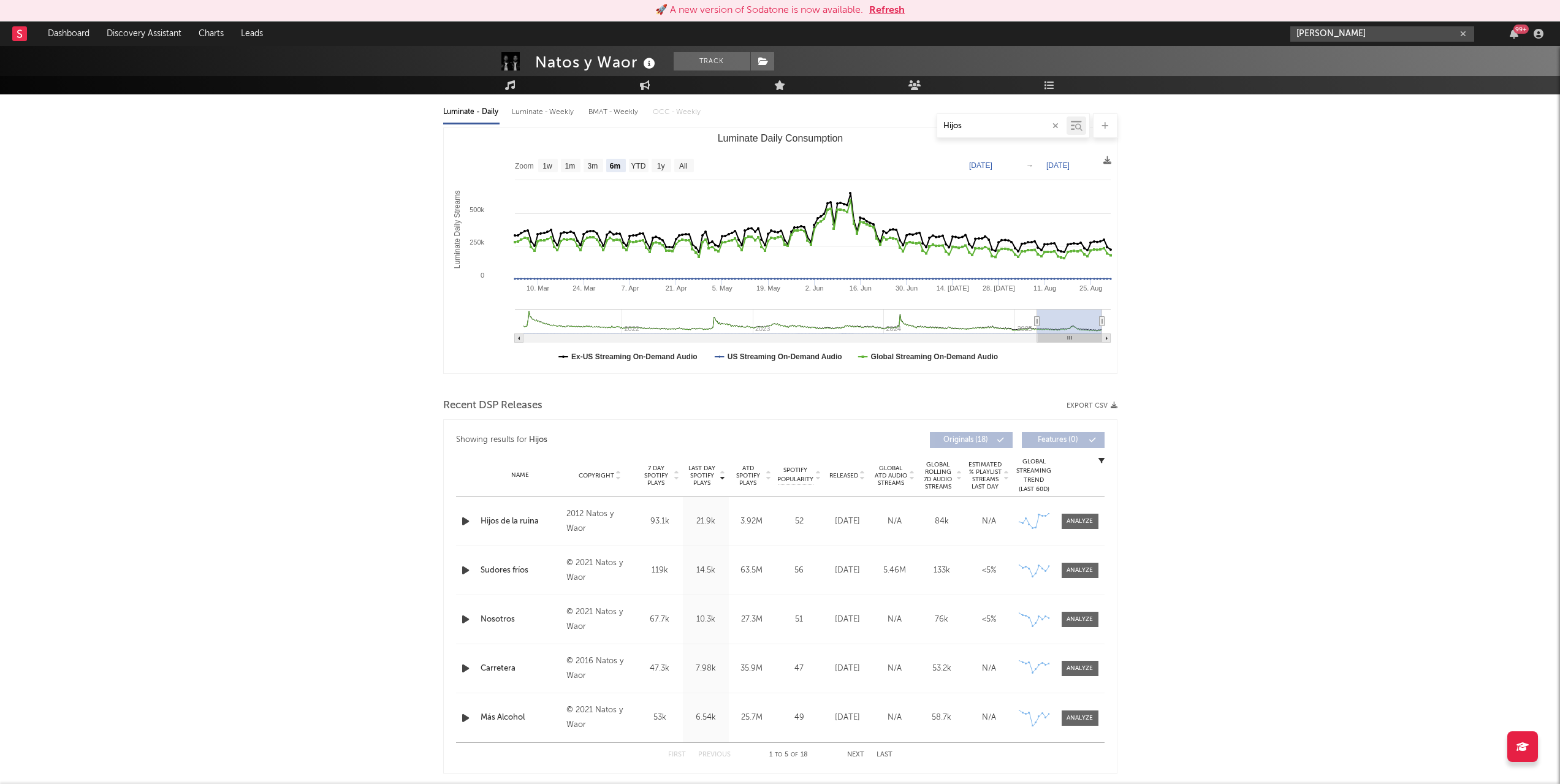
scroll to position [0, 0]
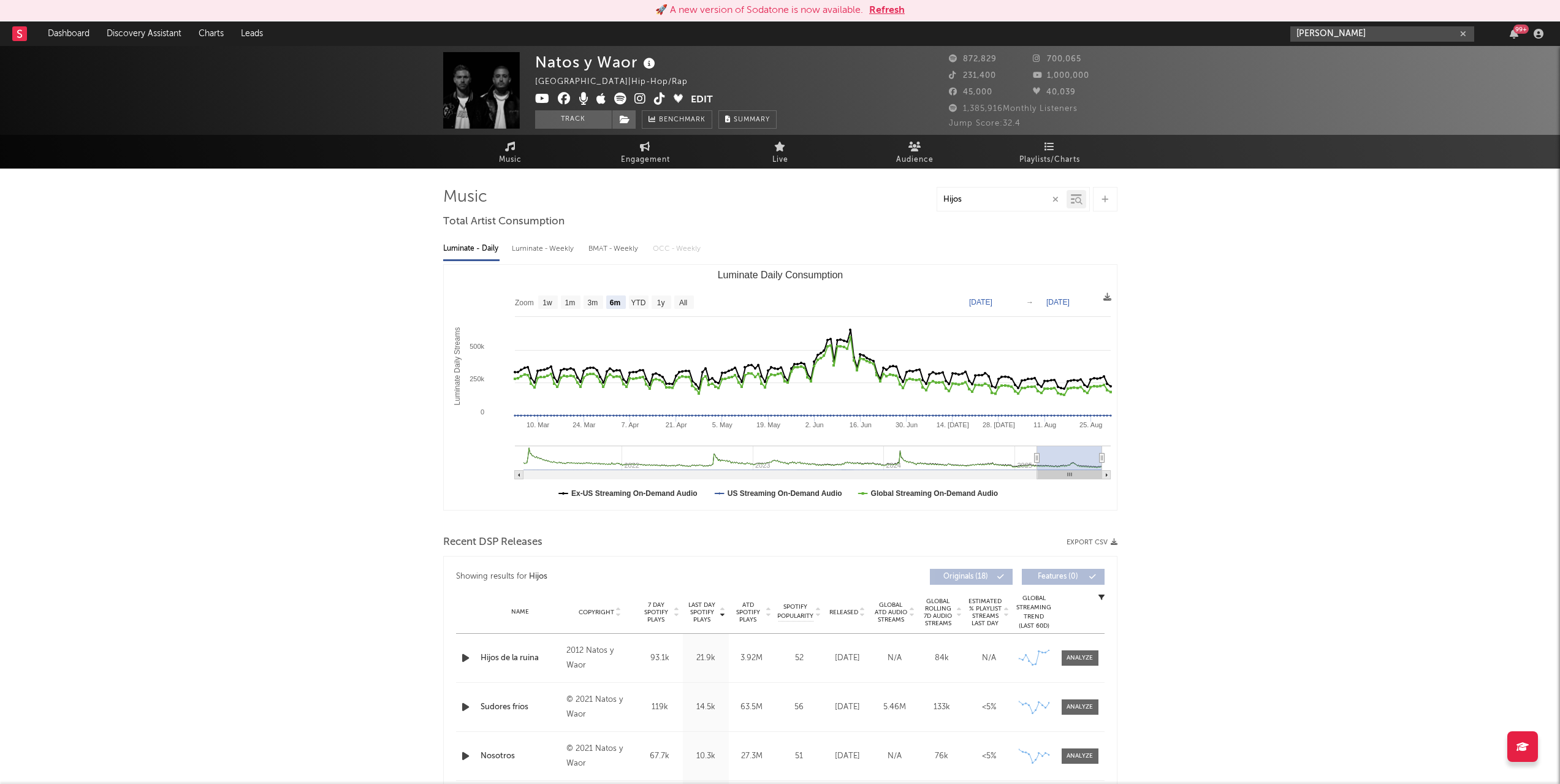
click at [1349, 33] on input "Cano" at bounding box center [1382, 33] width 184 height 15
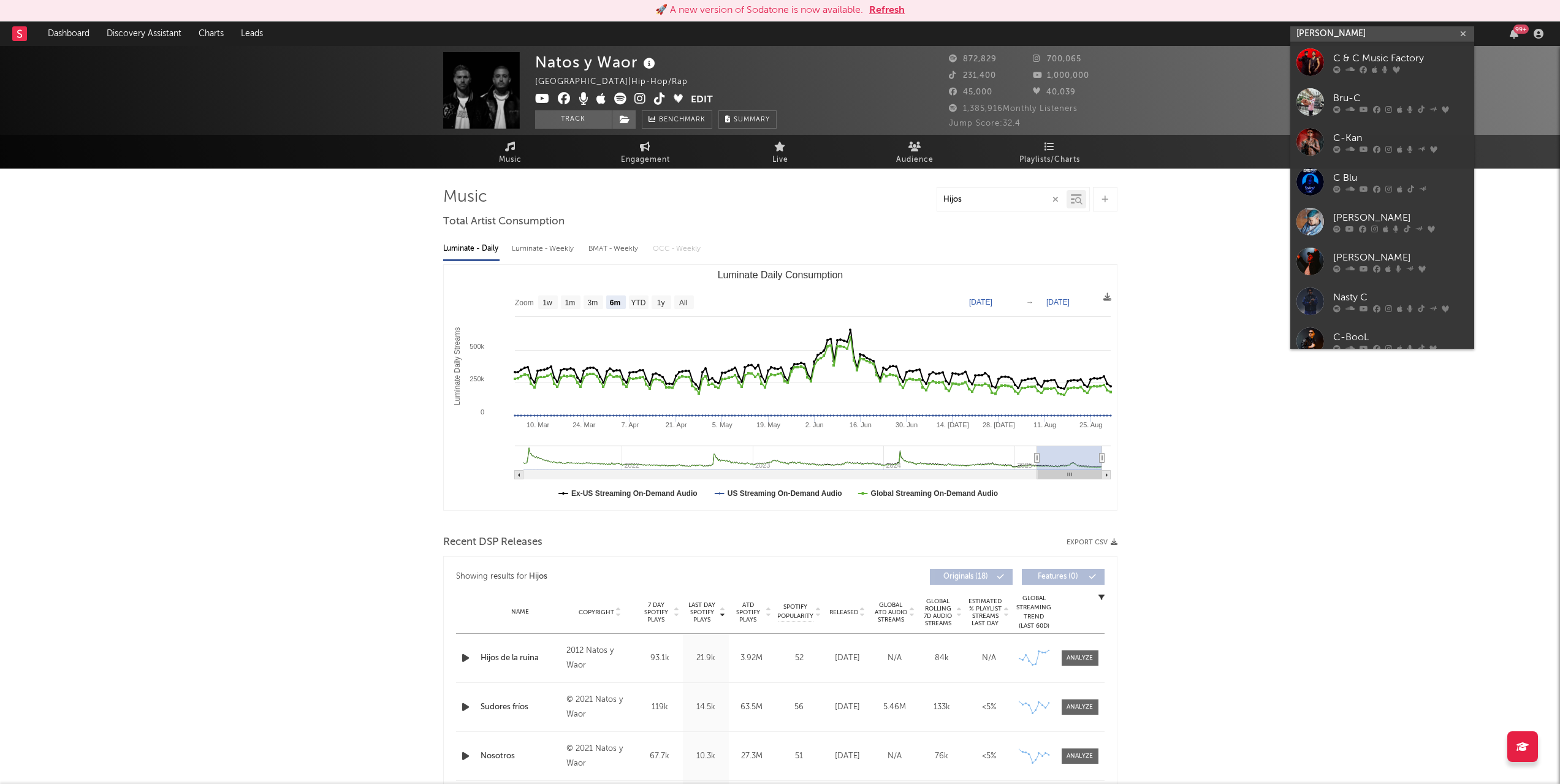
click at [1349, 33] on input "Cano" at bounding box center [1382, 33] width 184 height 15
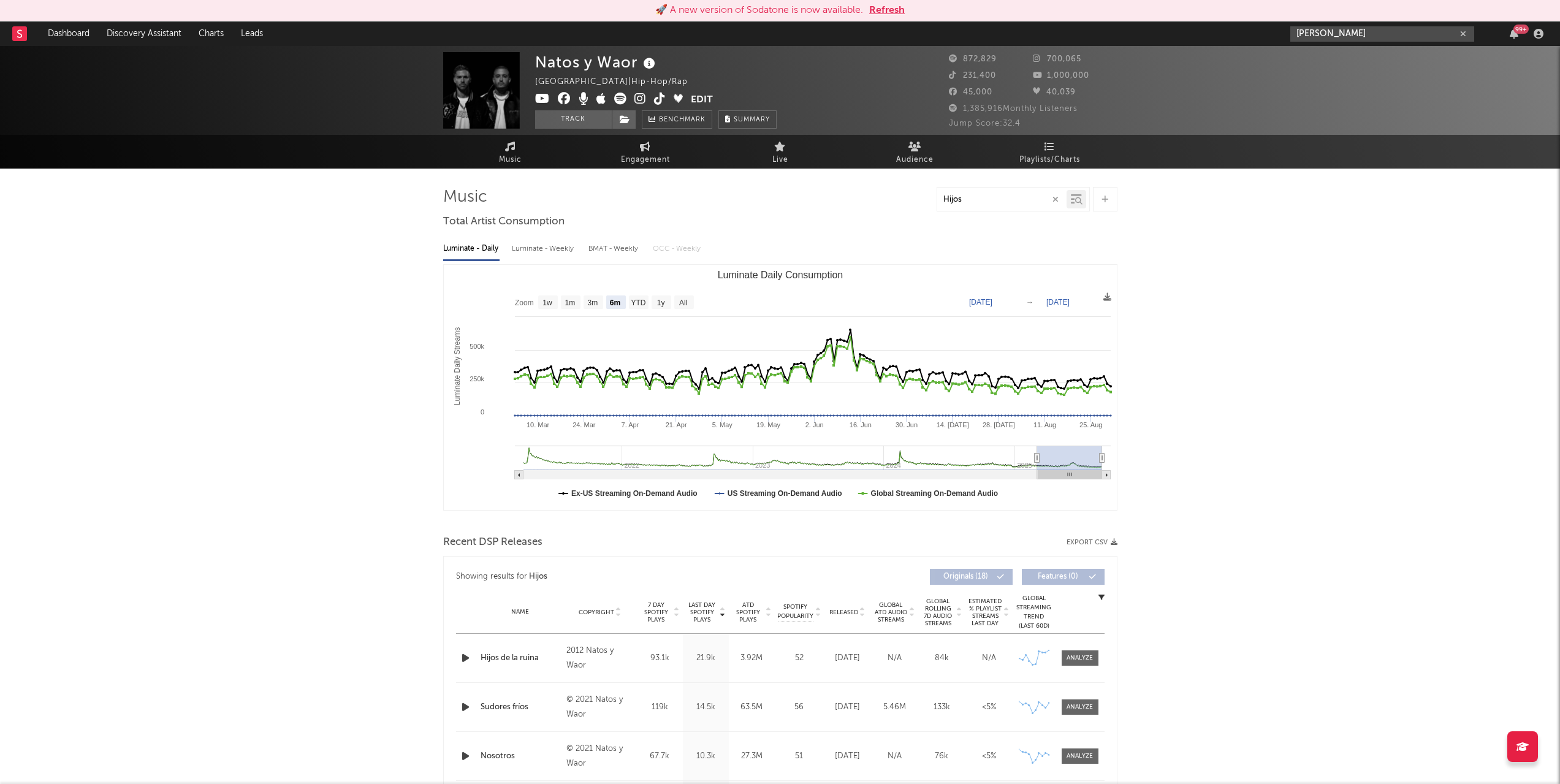
type input "Cano"
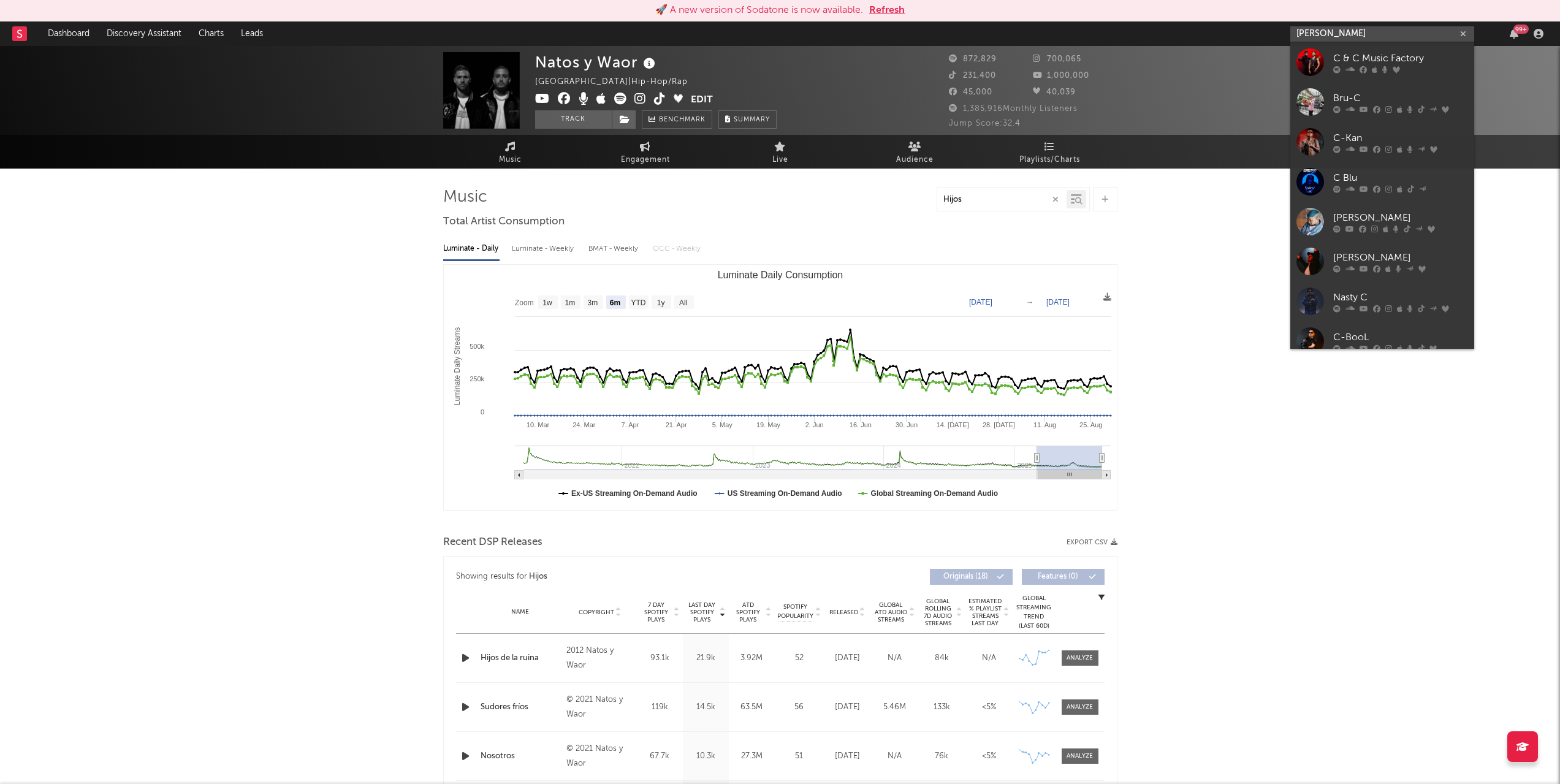
click at [892, 9] on button "Refresh" at bounding box center [887, 10] width 36 height 15
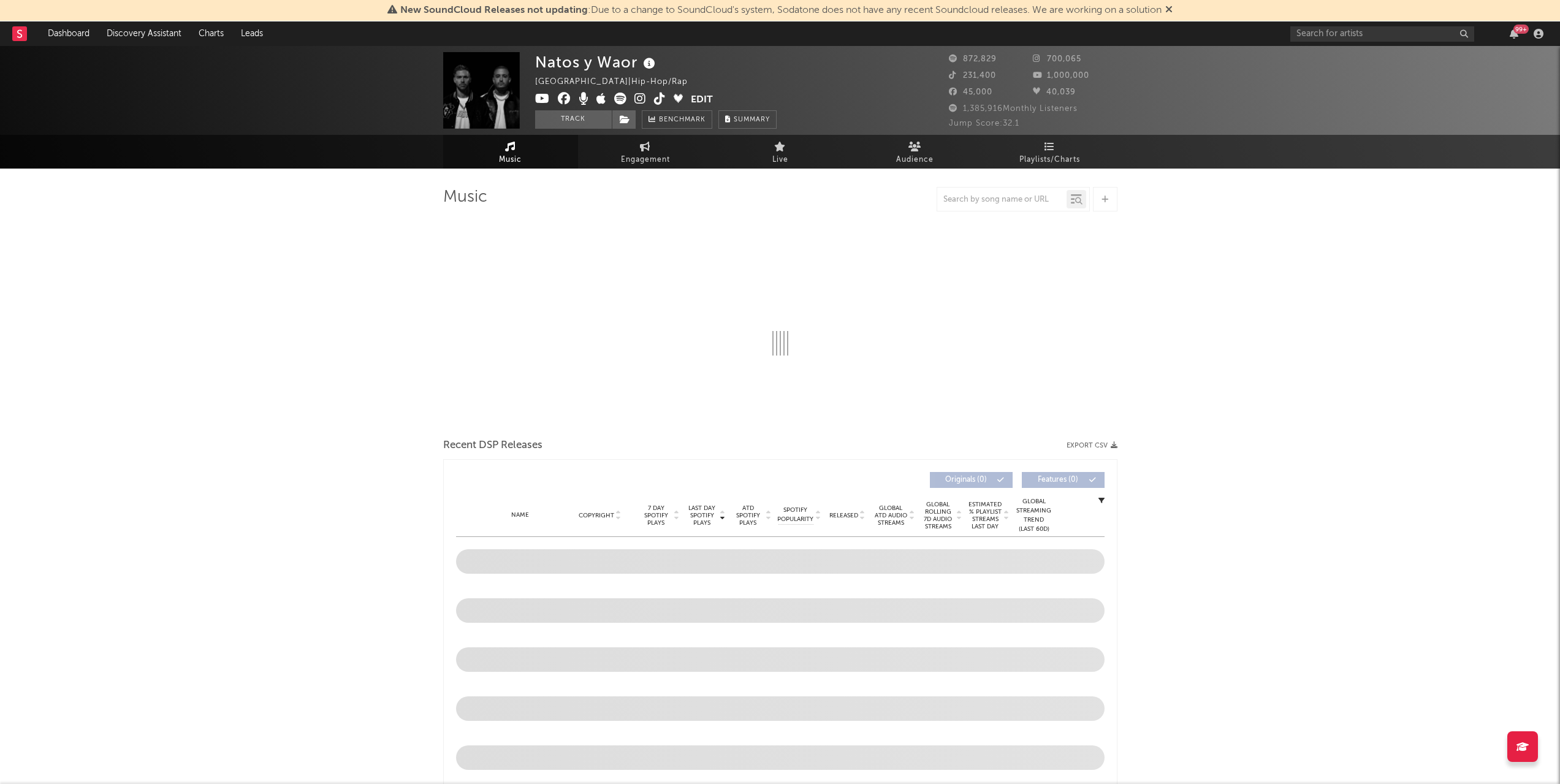
select select "6m"
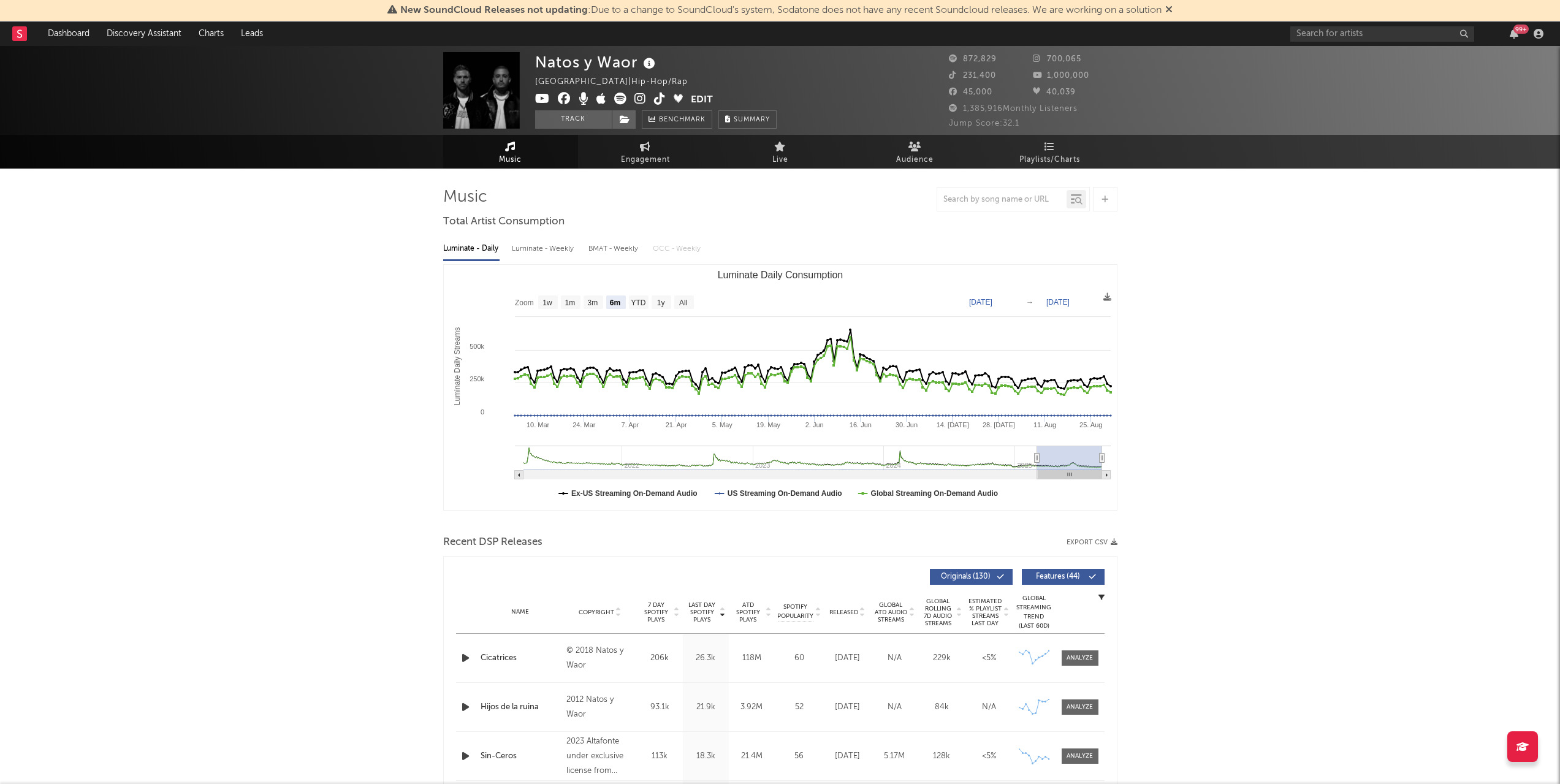
click at [1188, 8] on div "New SoundCloud Releases not updating : Due to a change to SoundCloud's system, …" at bounding box center [780, 10] width 1560 height 21
click at [1193, 7] on div "New SoundCloud Releases not updating : Due to a change to SoundCloud's system, …" at bounding box center [780, 10] width 1560 height 21
click at [1173, 10] on icon at bounding box center [1169, 9] width 7 height 10
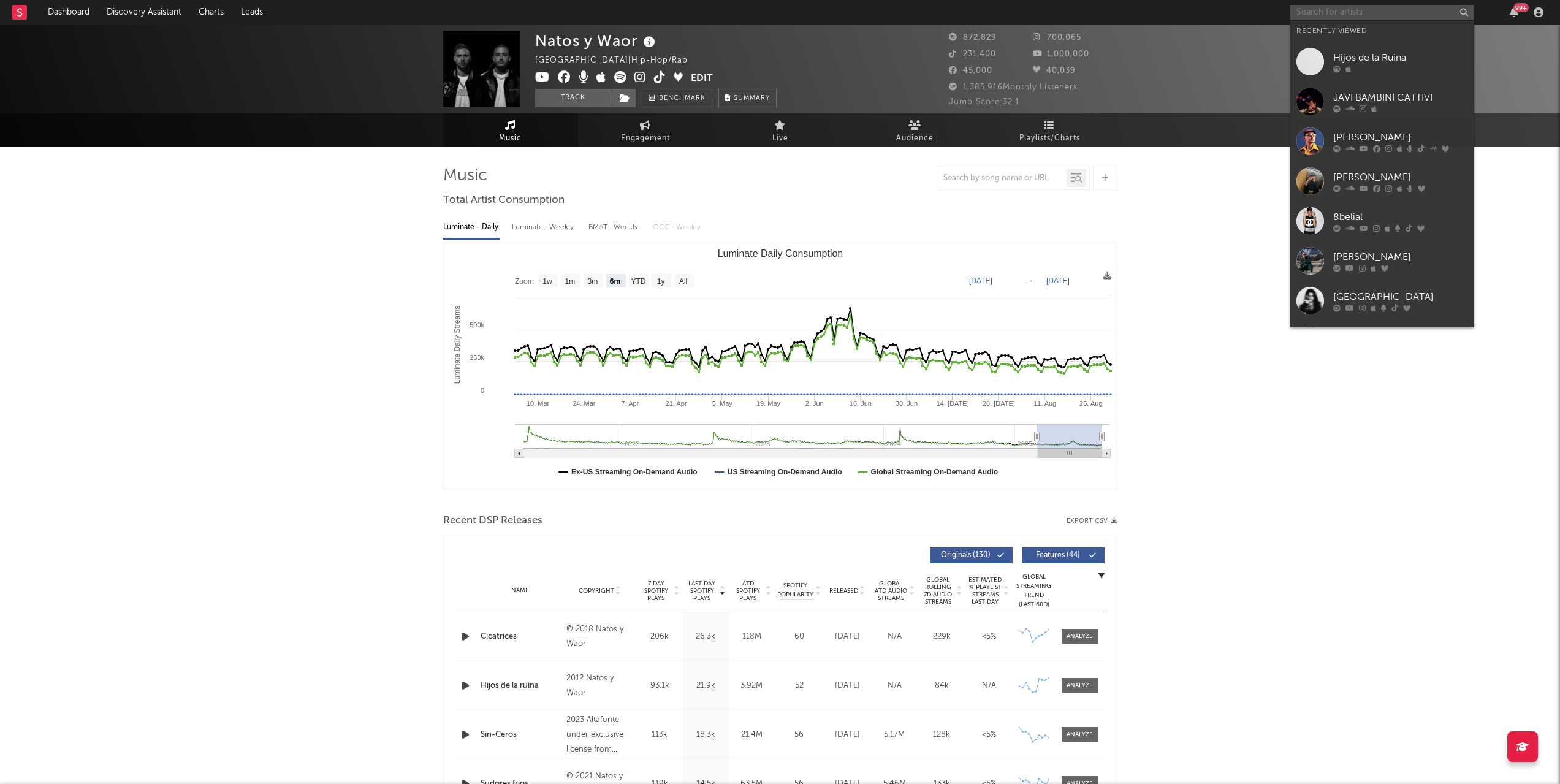
click at [1313, 11] on input "text" at bounding box center [1382, 12] width 184 height 15
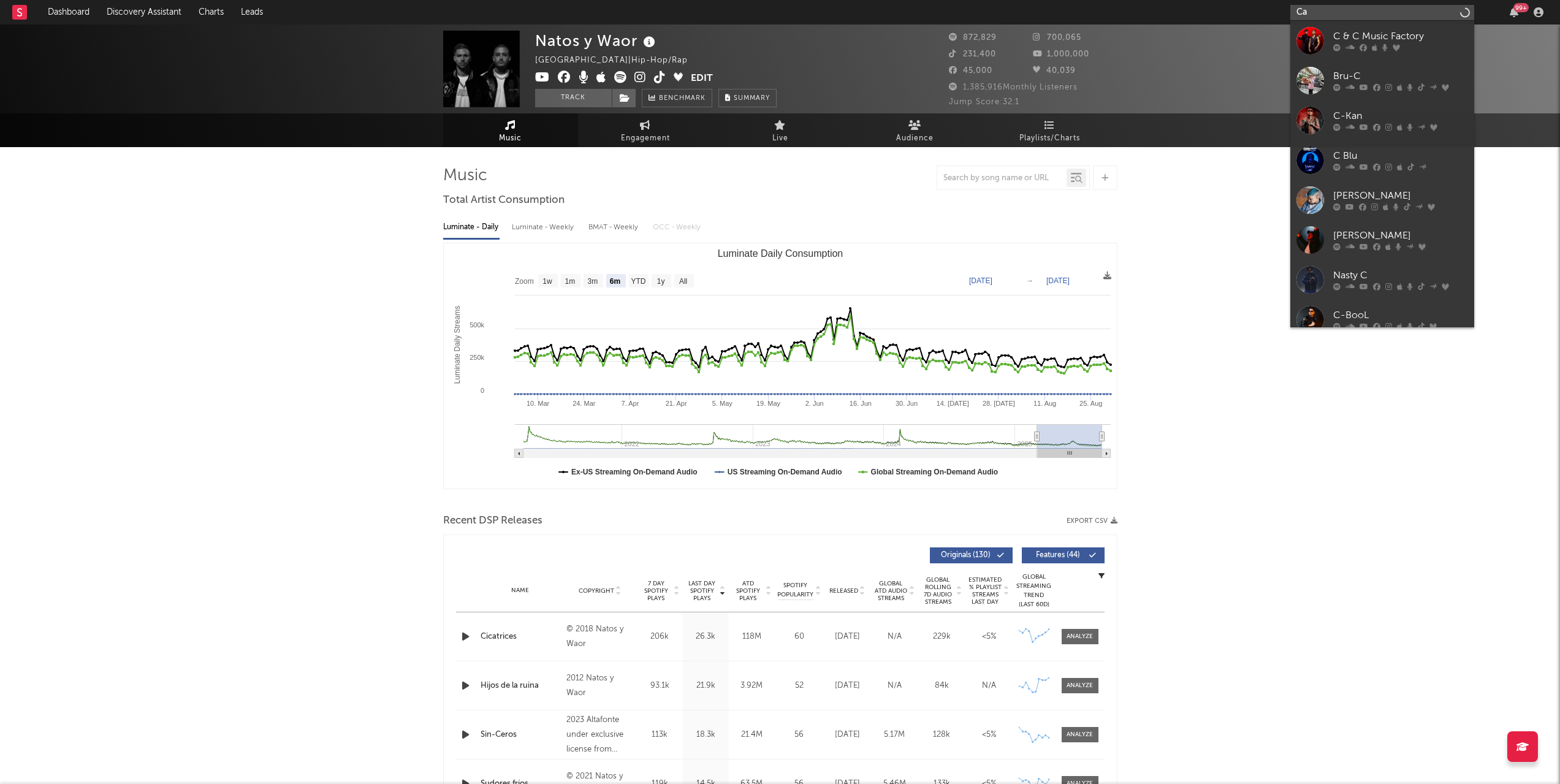
type input "C"
